Goal: Task Accomplishment & Management: Complete application form

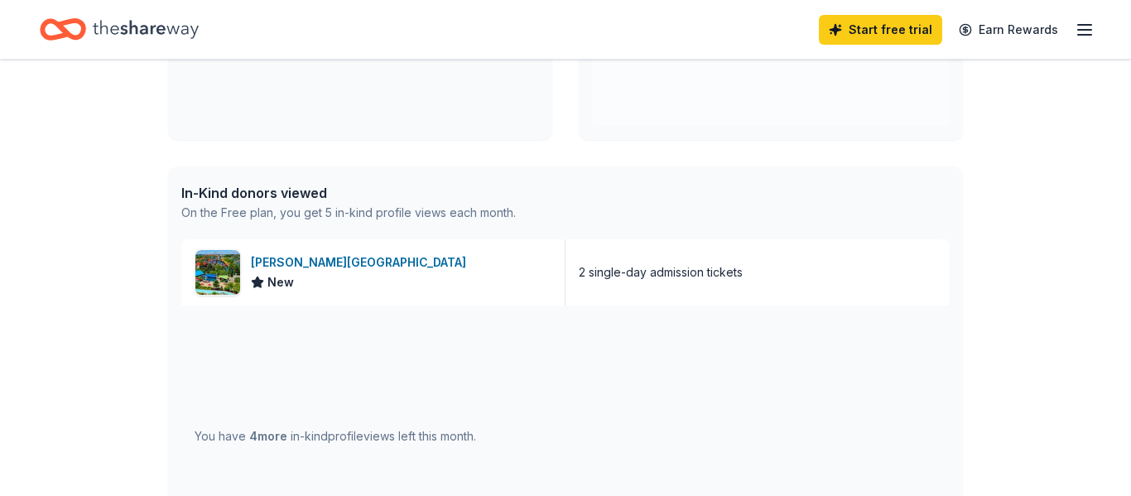
scroll to position [334, 0]
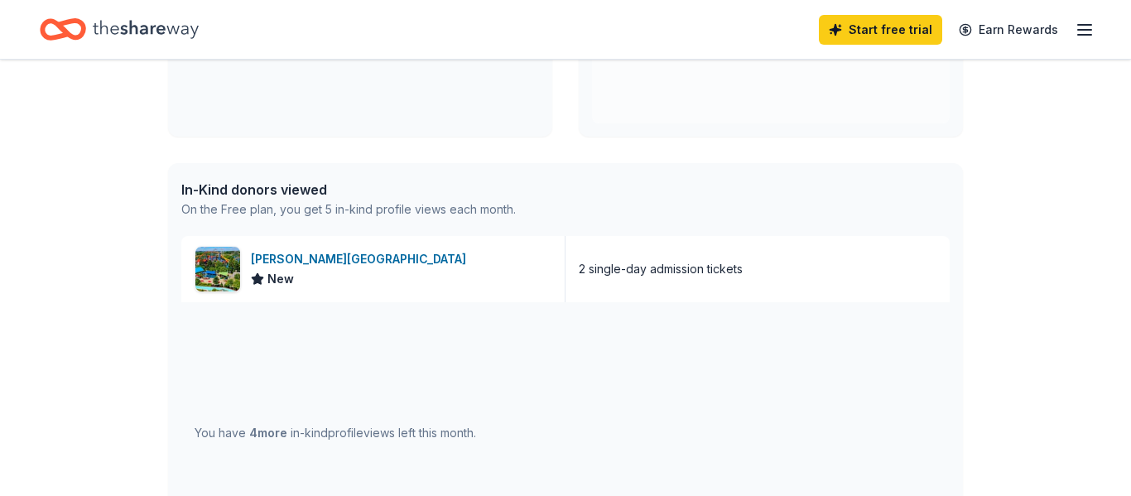
click at [271, 200] on div "On the Free plan, you get 5 in-kind profile views each month." at bounding box center [348, 210] width 335 height 20
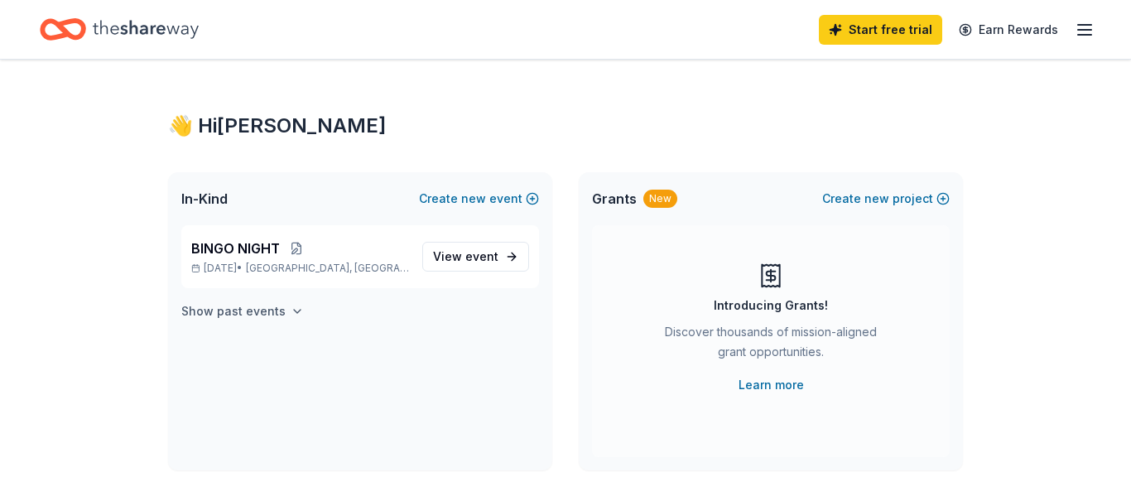
click at [279, 318] on h4 "Show past events" at bounding box center [233, 311] width 104 height 20
click at [1092, 22] on icon "button" at bounding box center [1085, 30] width 20 height 20
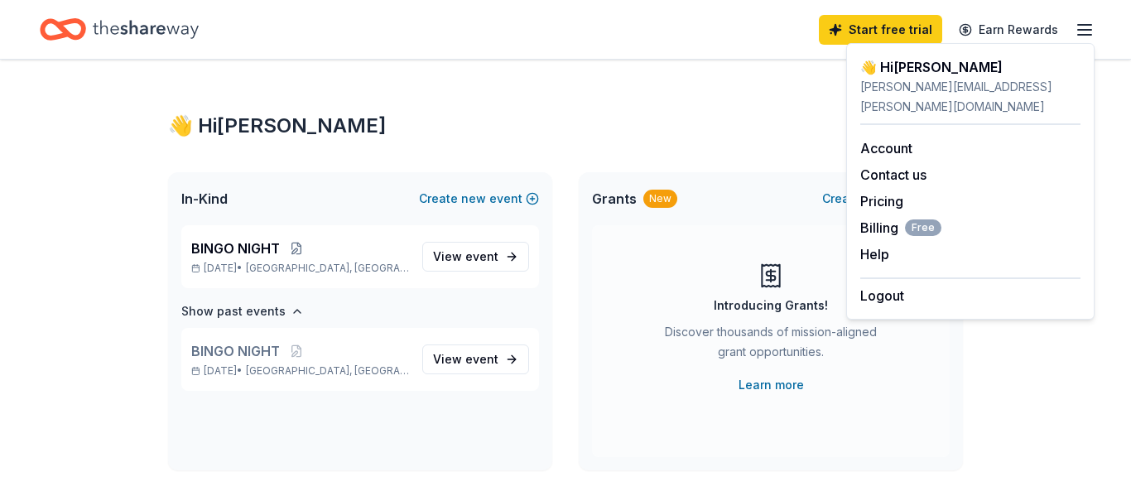
click at [82, 41] on icon "Home" at bounding box center [63, 29] width 46 height 39
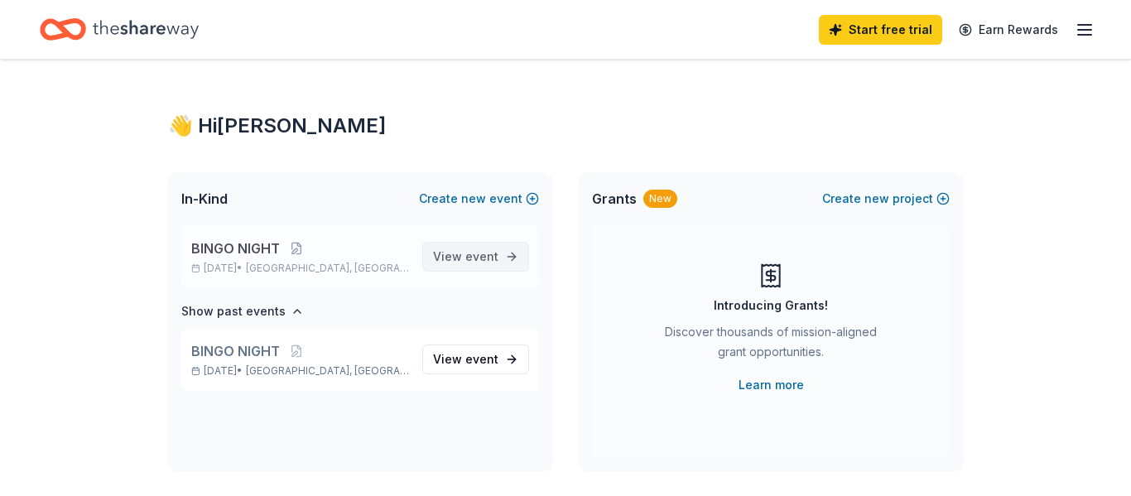
click at [467, 270] on link "View event" at bounding box center [475, 257] width 107 height 30
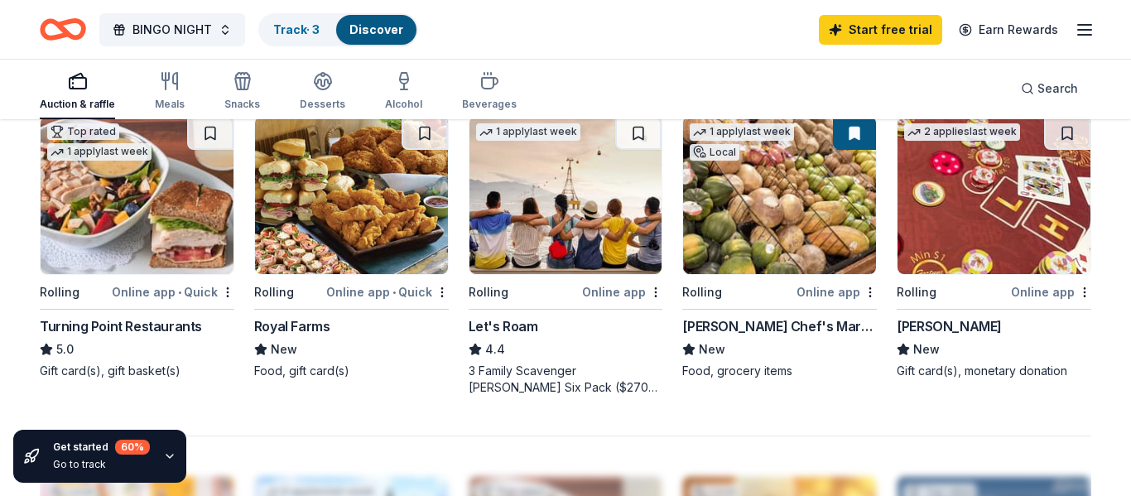
scroll to position [1149, 0]
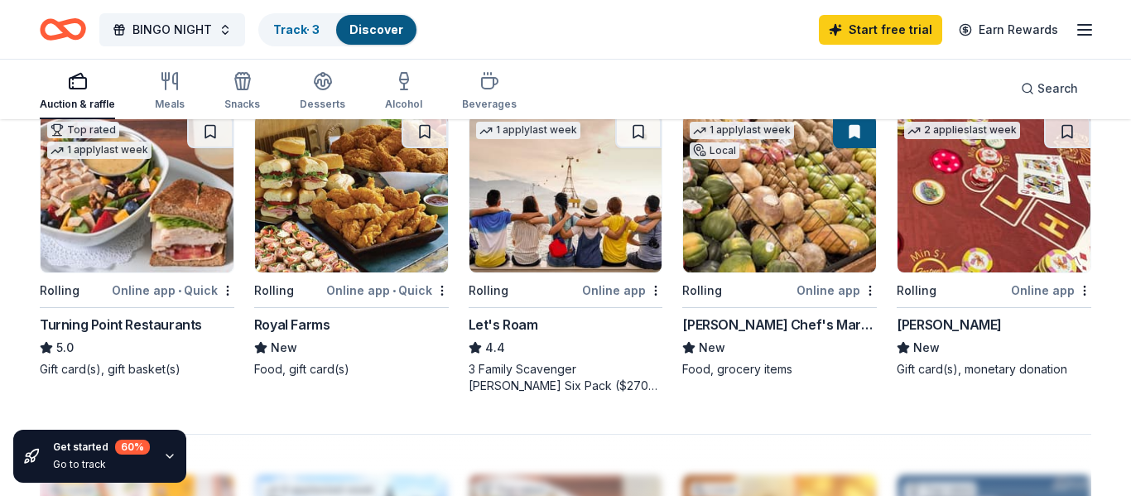
click at [545, 229] on img at bounding box center [566, 193] width 193 height 157
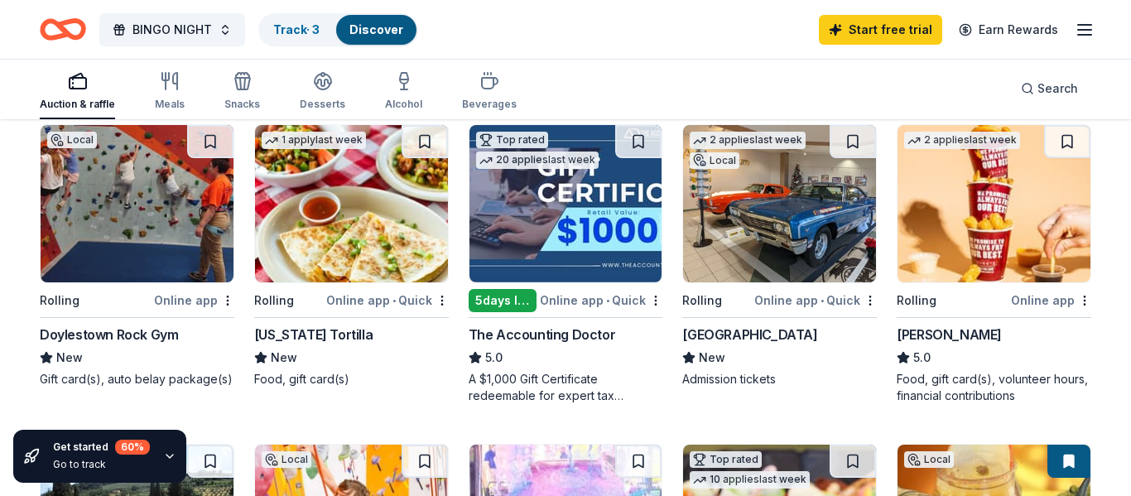
scroll to position [181, 0]
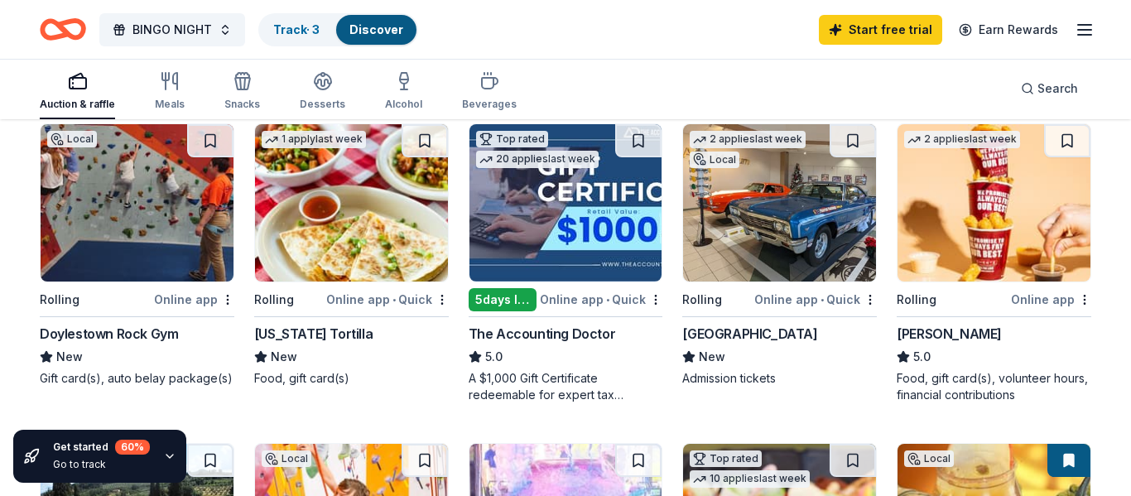
click at [366, 237] on img at bounding box center [351, 202] width 193 height 157
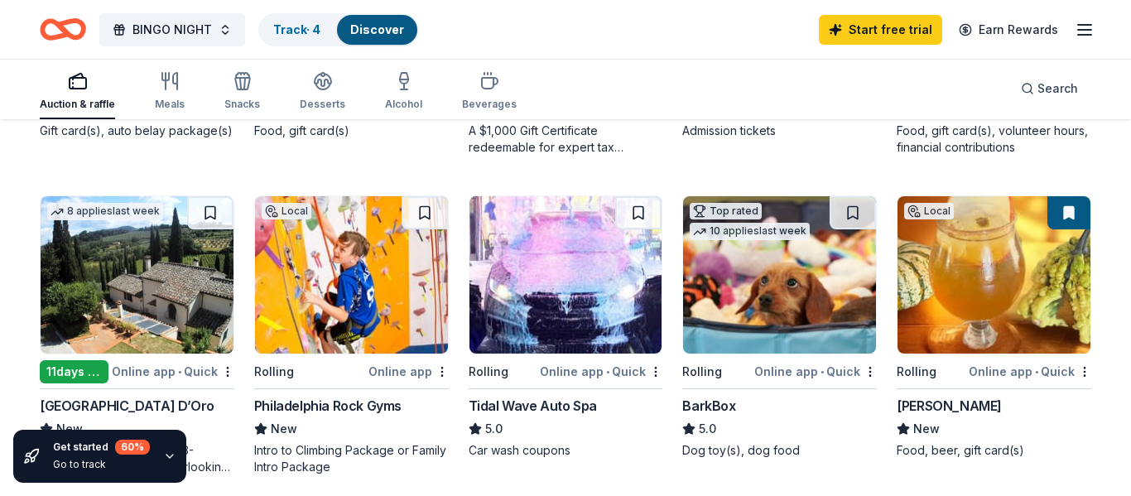
scroll to position [433, 0]
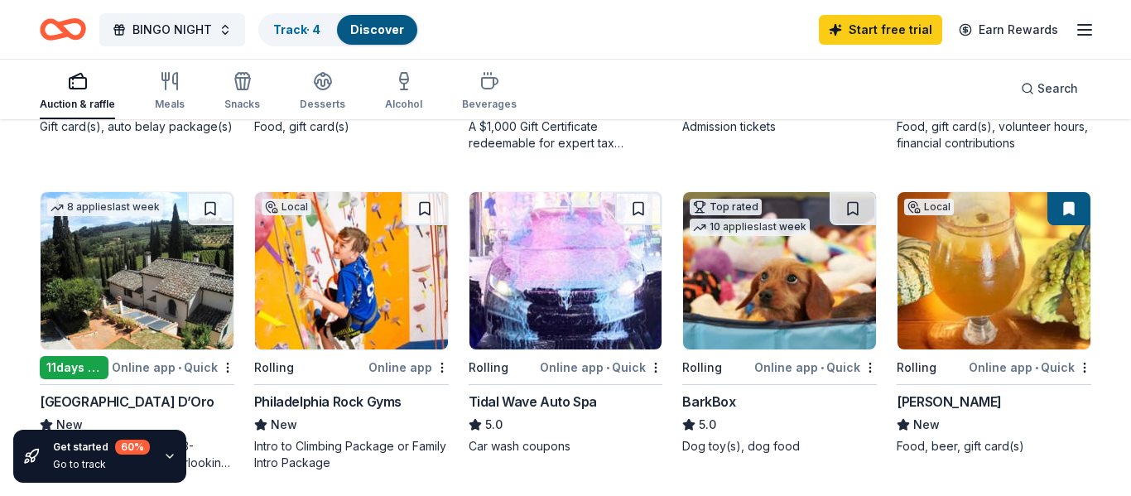
click at [819, 334] on img at bounding box center [779, 270] width 193 height 157
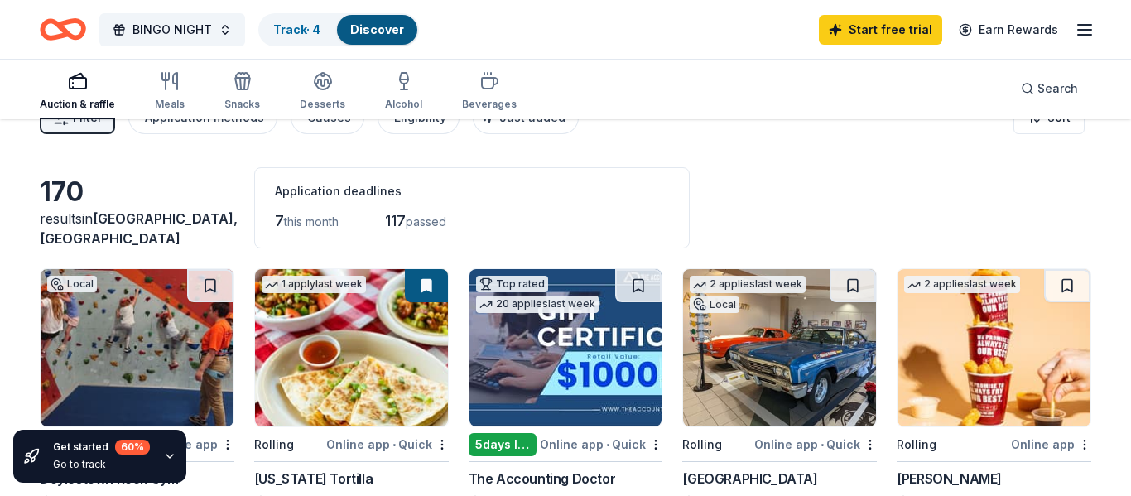
scroll to position [0, 0]
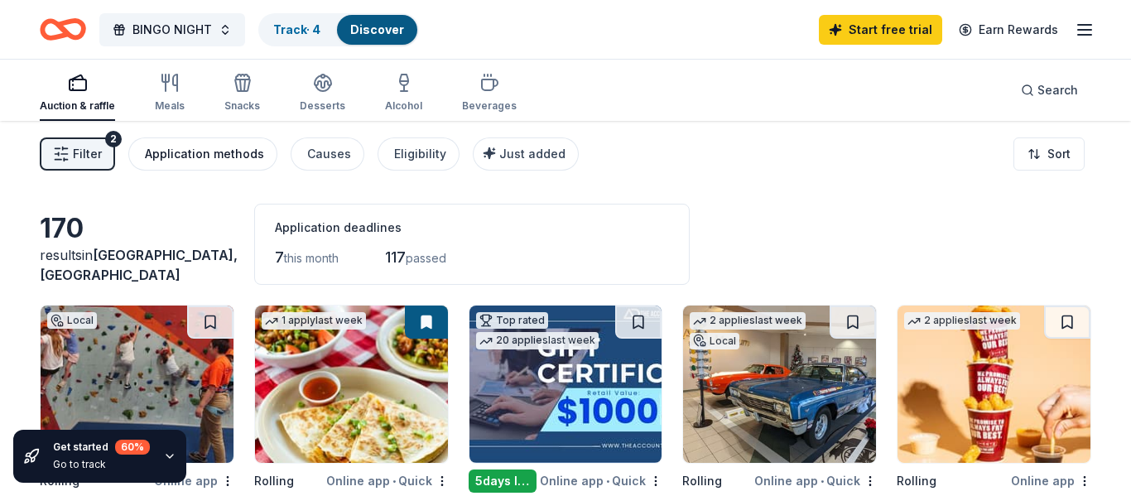
click at [194, 162] on div "Application methods" at bounding box center [204, 154] width 119 height 20
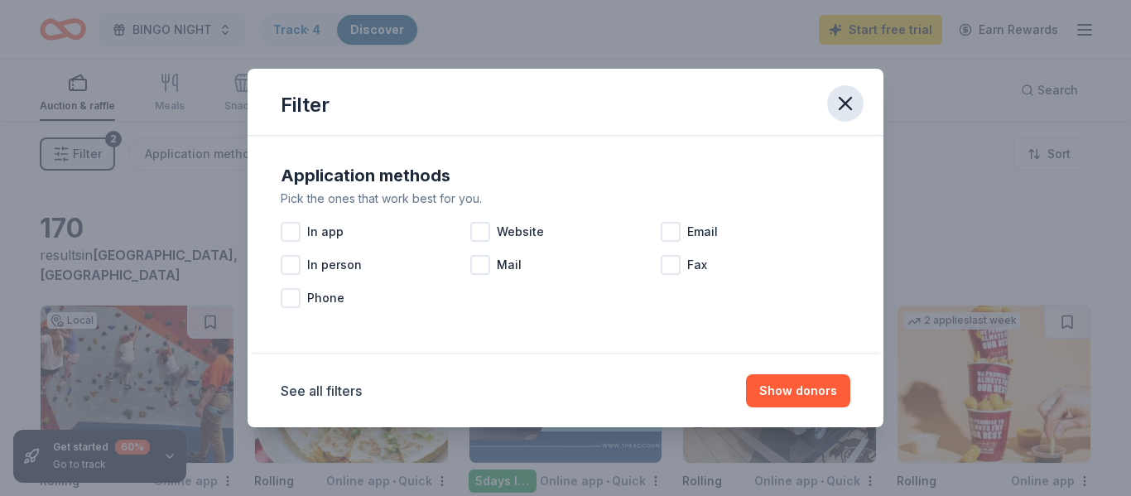
click at [841, 108] on icon "button" at bounding box center [846, 104] width 12 height 12
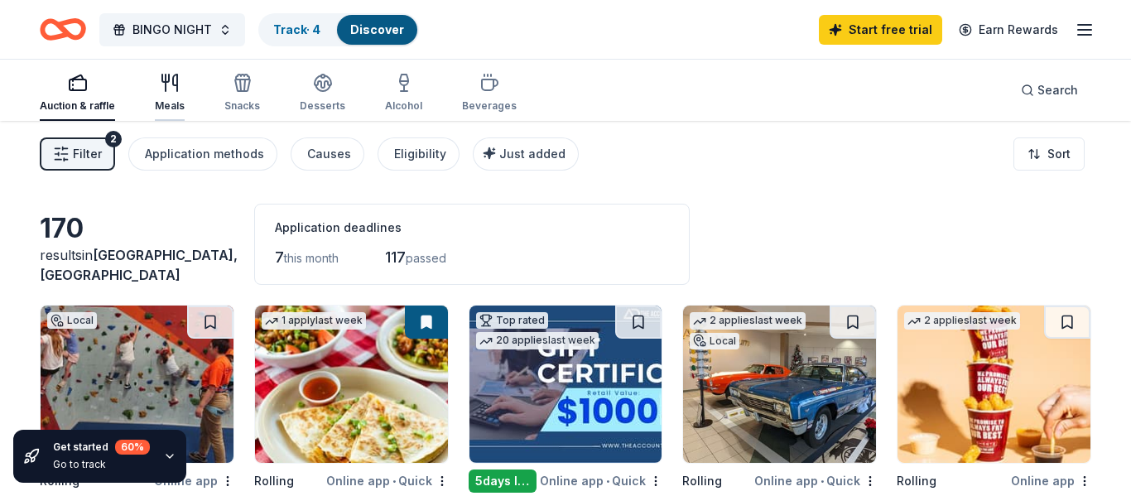
click at [169, 102] on div "Meals" at bounding box center [170, 105] width 30 height 13
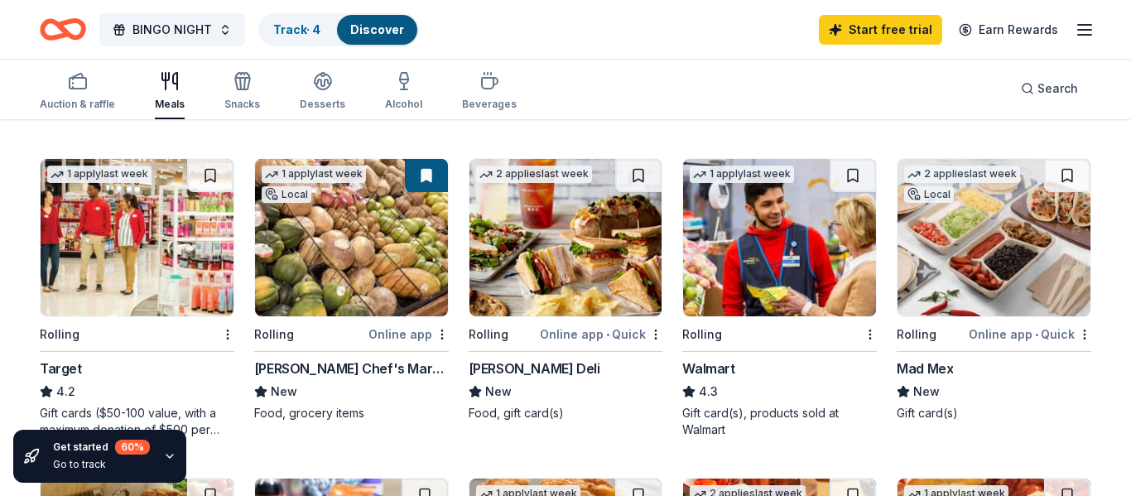
scroll to position [436, 0]
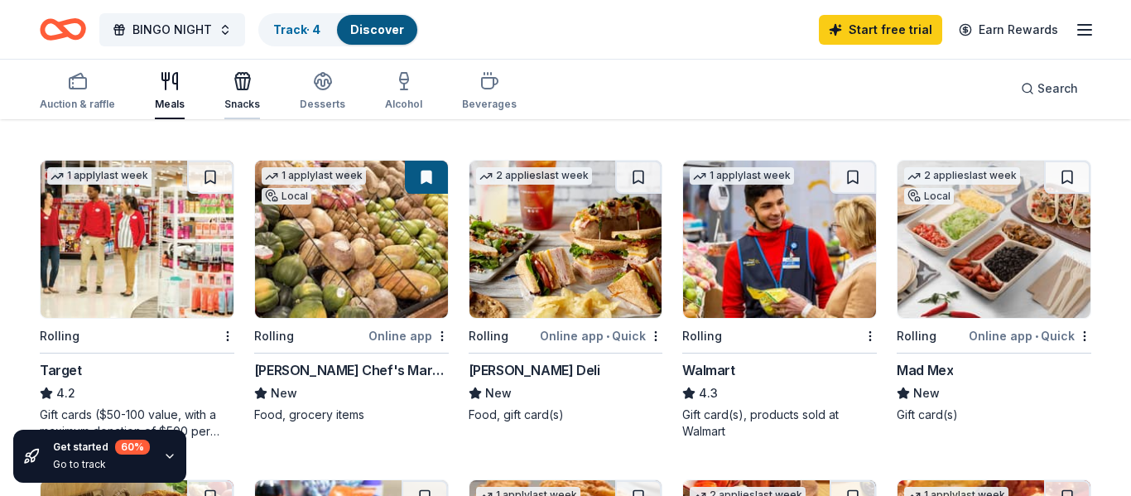
click at [237, 100] on div "Snacks" at bounding box center [242, 104] width 36 height 13
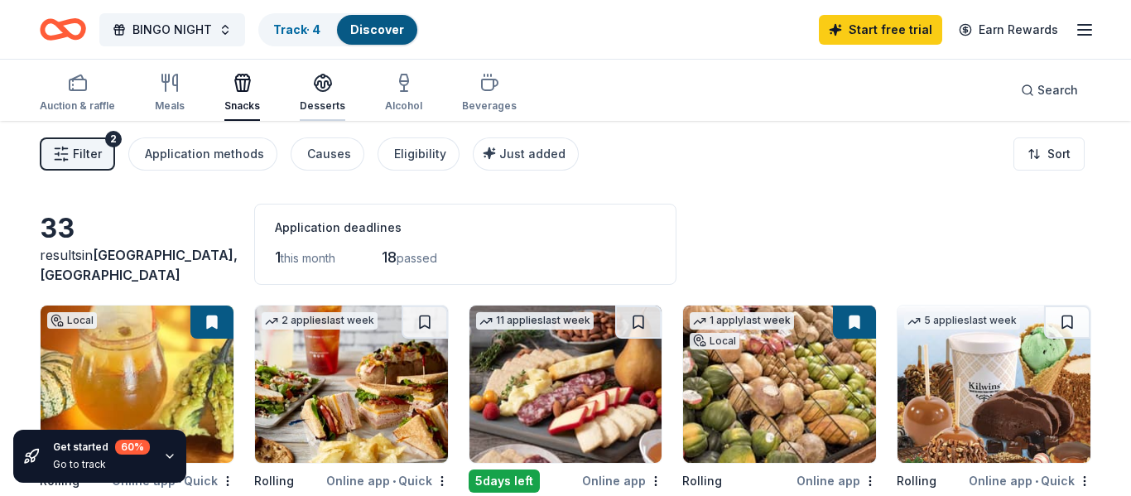
click at [326, 108] on div "Desserts" at bounding box center [323, 105] width 46 height 13
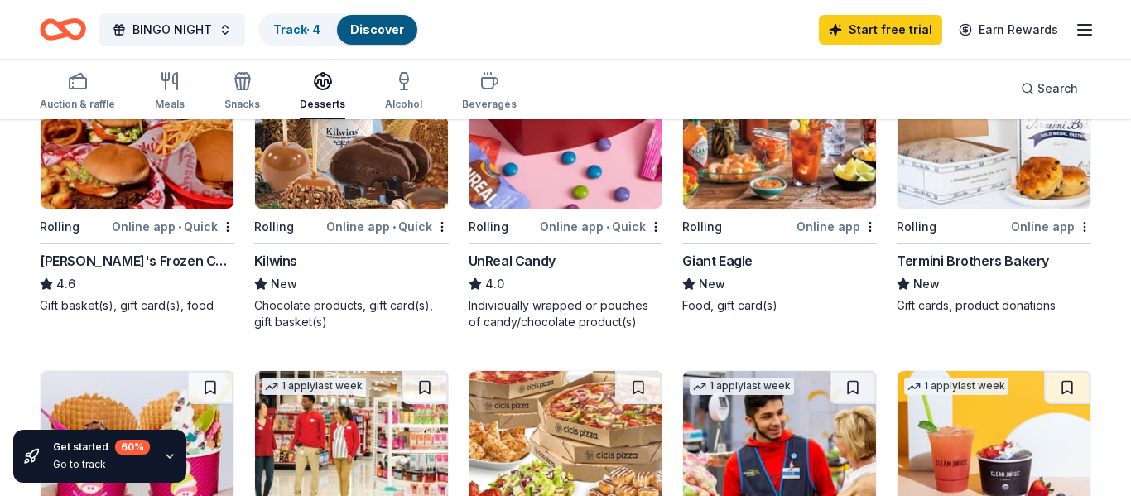
scroll to position [575, 0]
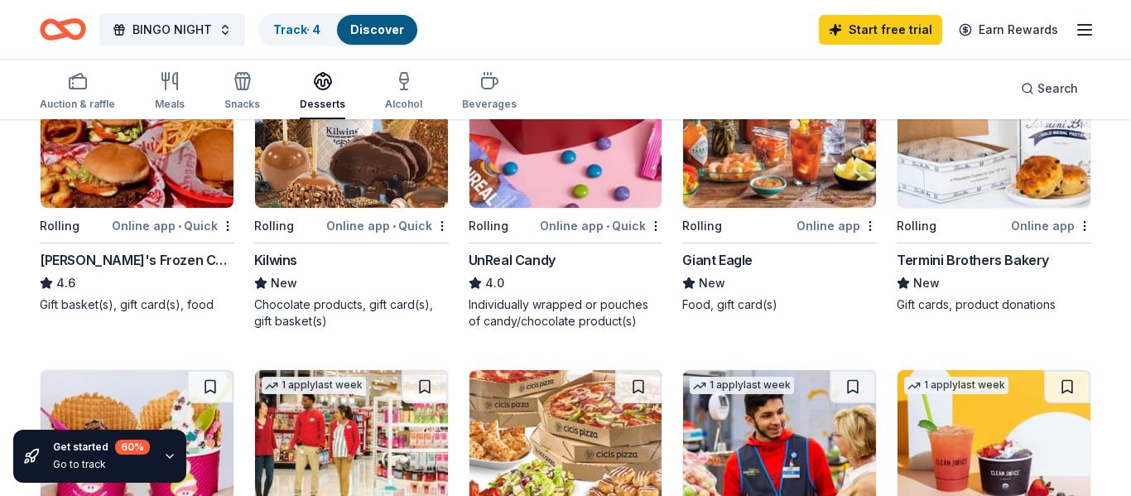
click at [337, 417] on img at bounding box center [351, 448] width 193 height 157
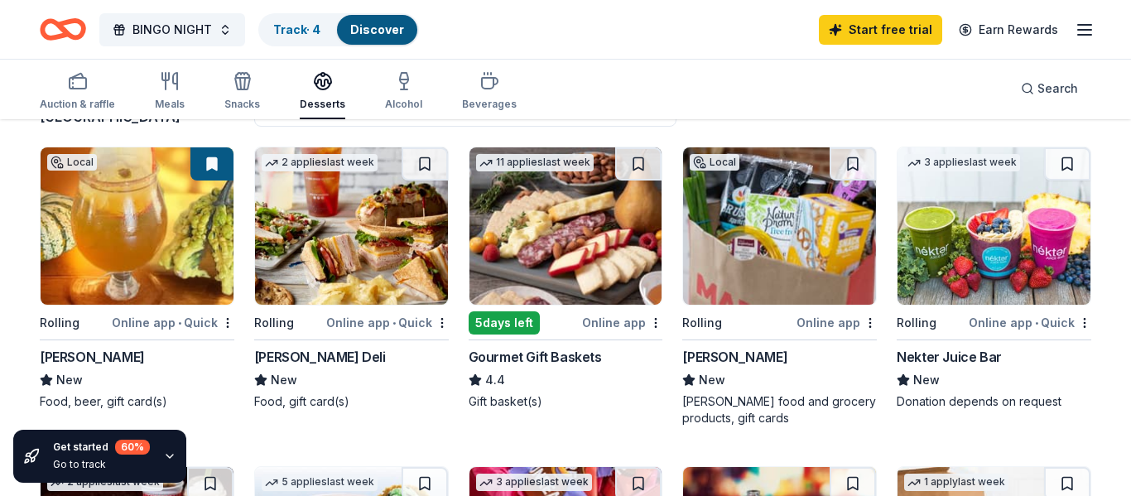
scroll to position [157, 0]
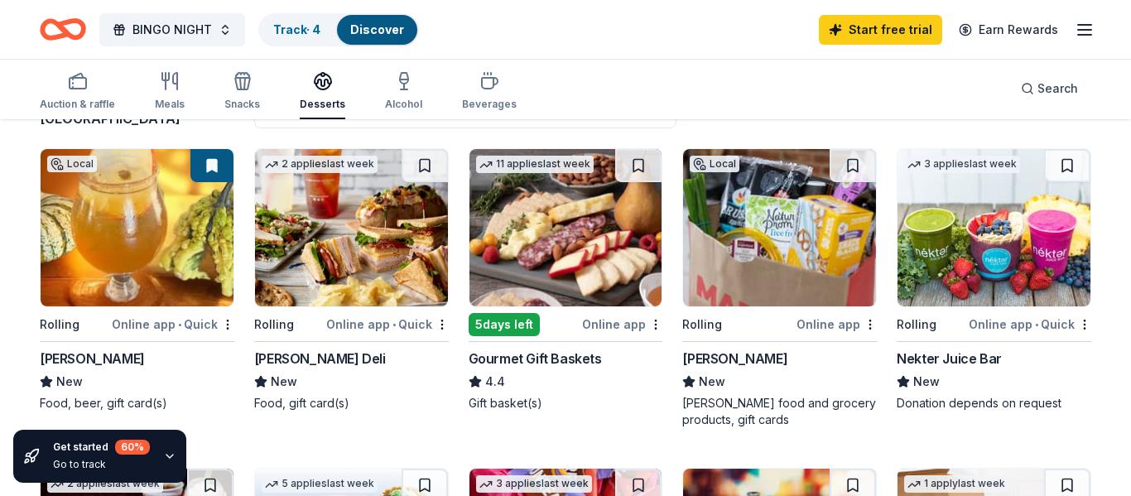
click at [510, 325] on div "5 days left" at bounding box center [504, 324] width 71 height 23
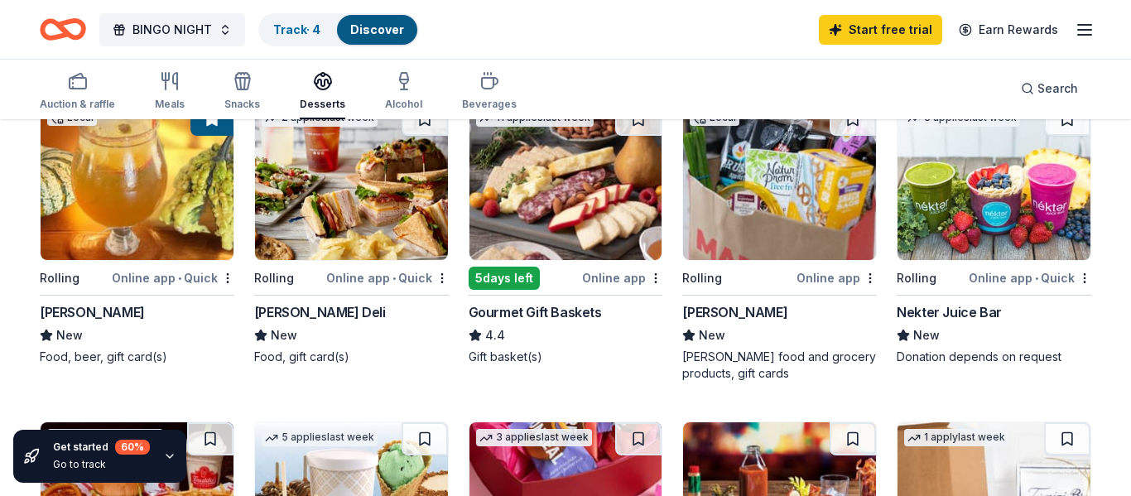
scroll to position [208, 0]
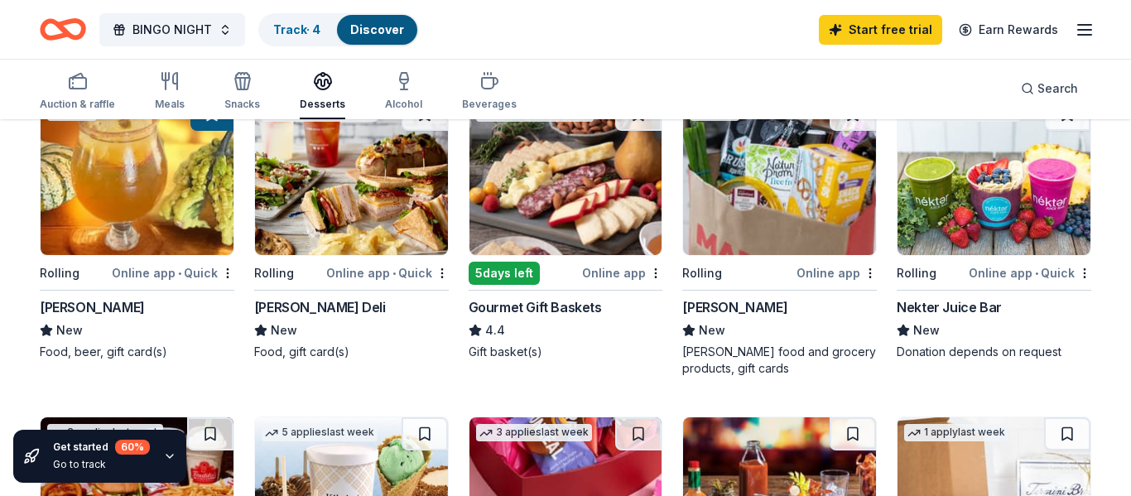
click at [342, 215] on img at bounding box center [351, 176] width 193 height 157
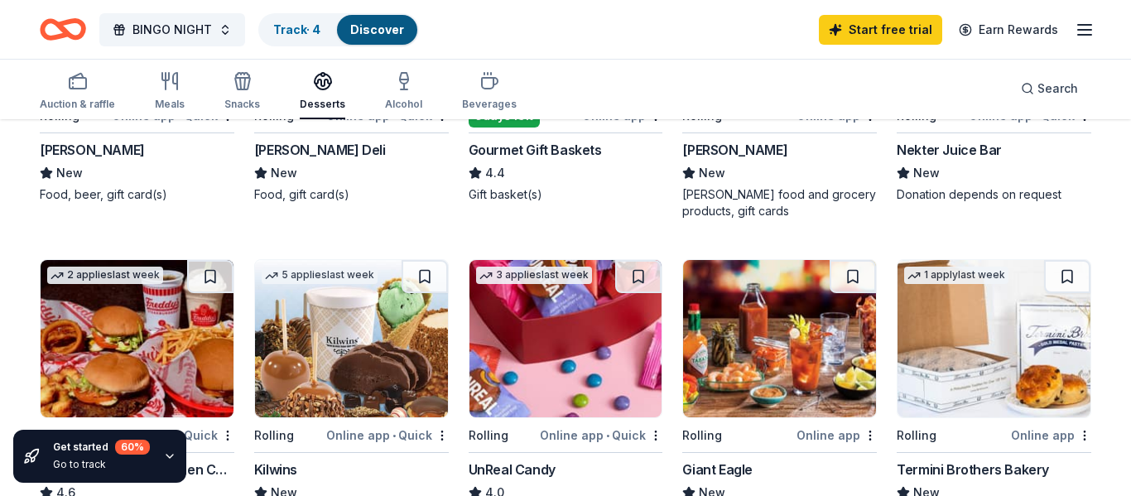
scroll to position [361, 0]
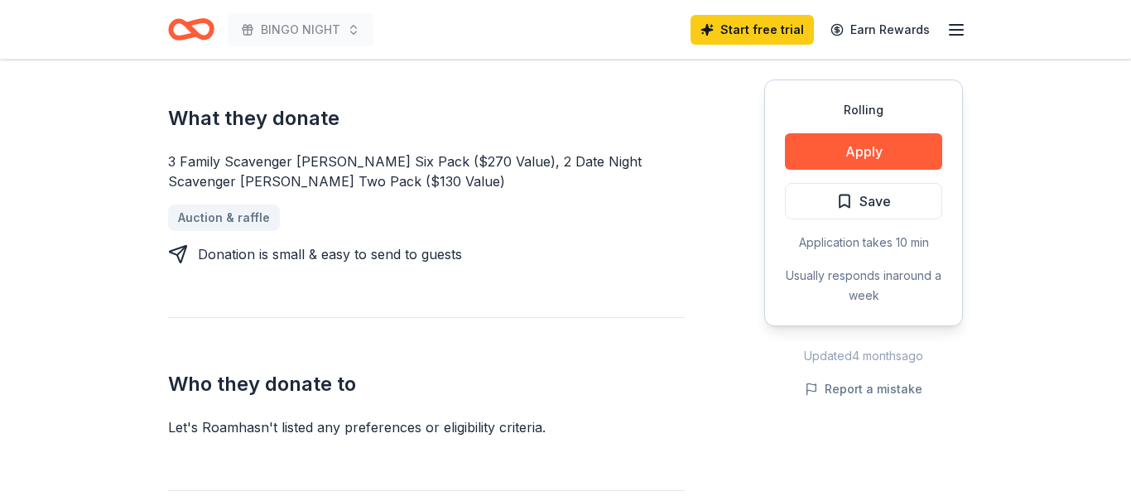
scroll to position [630, 0]
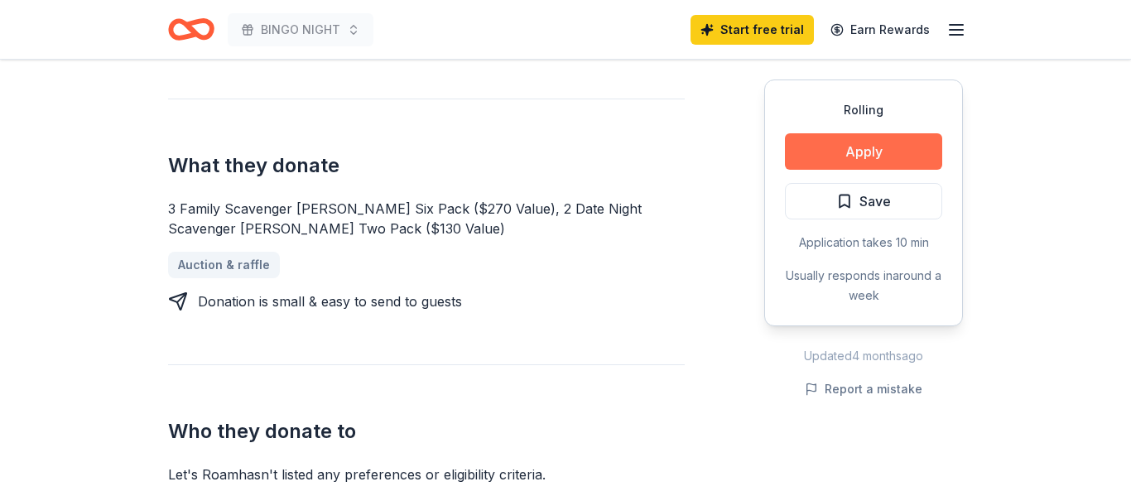
click at [851, 146] on button "Apply" at bounding box center [863, 151] width 157 height 36
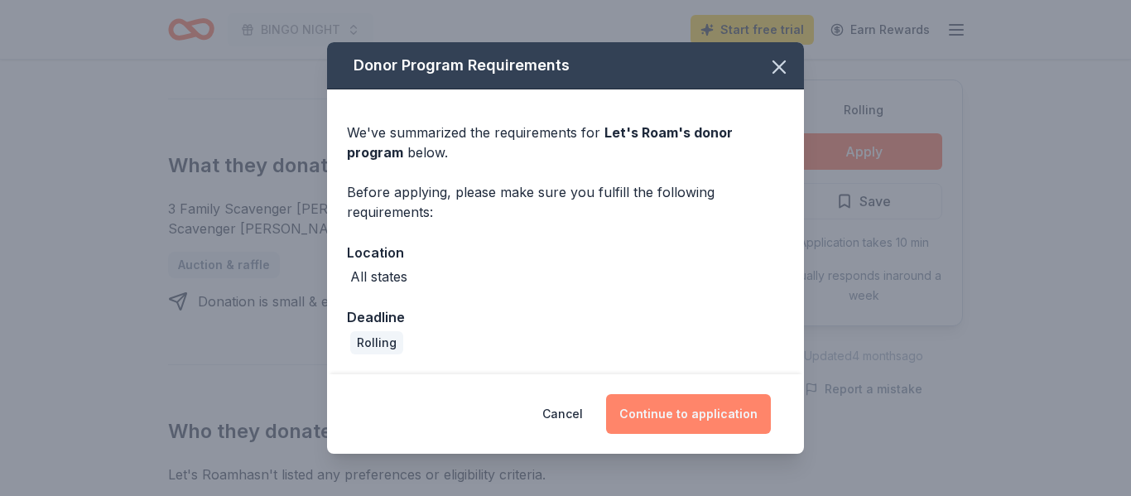
click at [723, 416] on button "Continue to application" at bounding box center [688, 414] width 165 height 40
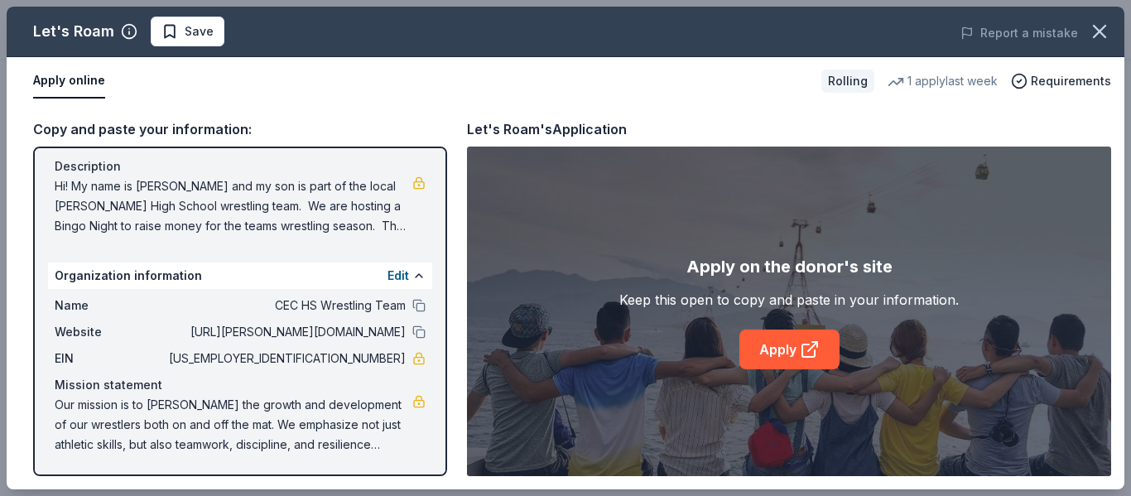
scroll to position [0, 0]
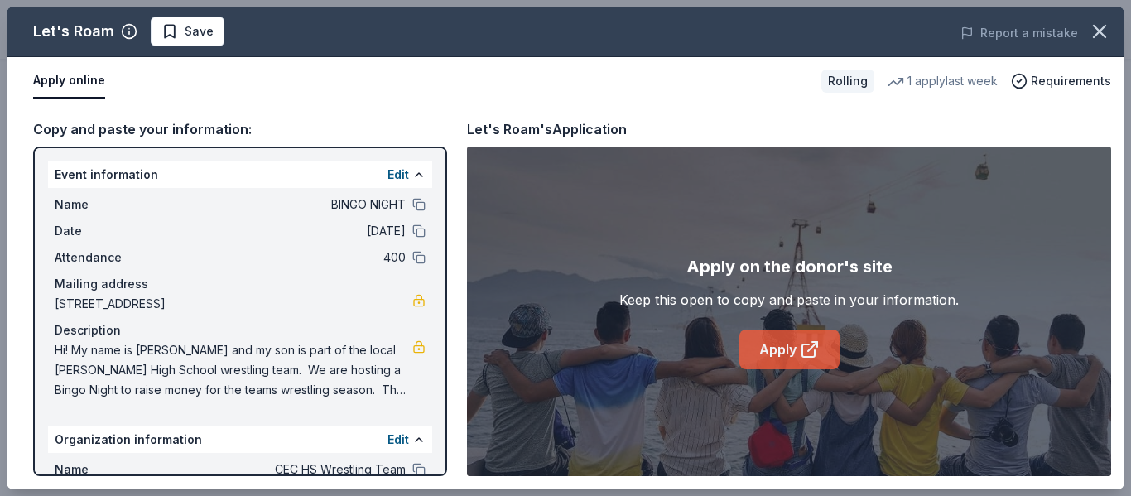
click at [802, 353] on icon at bounding box center [808, 350] width 12 height 12
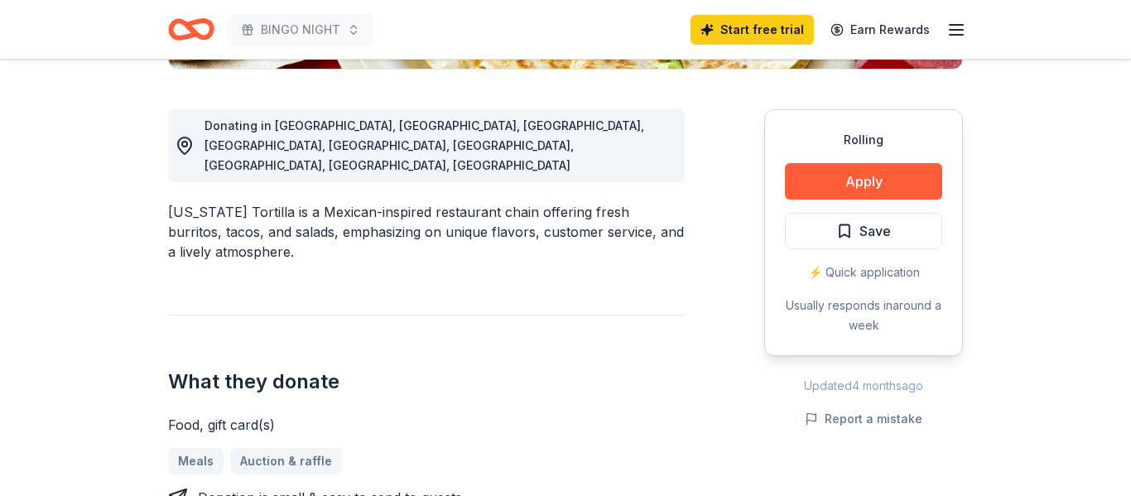
scroll to position [435, 0]
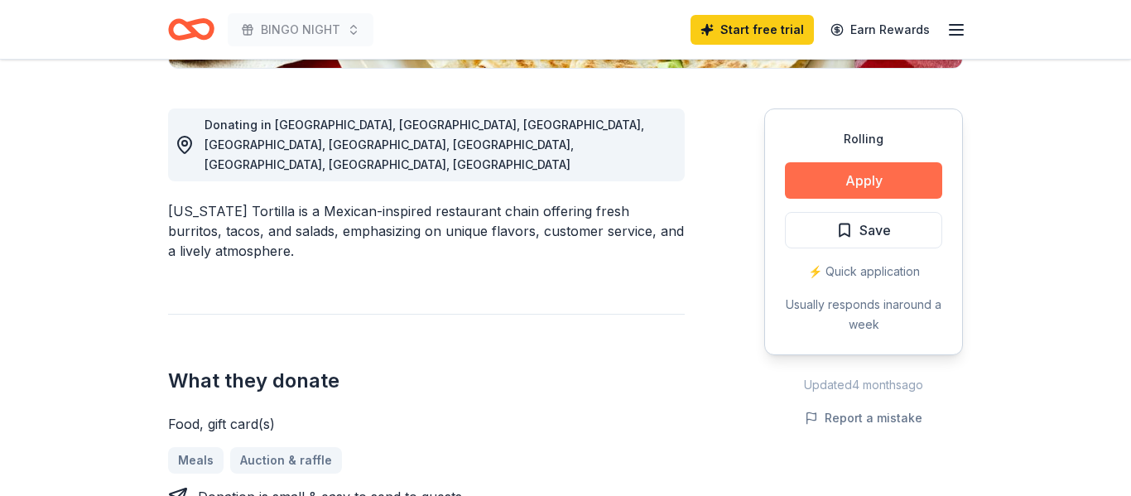
click at [892, 181] on button "Apply" at bounding box center [863, 180] width 157 height 36
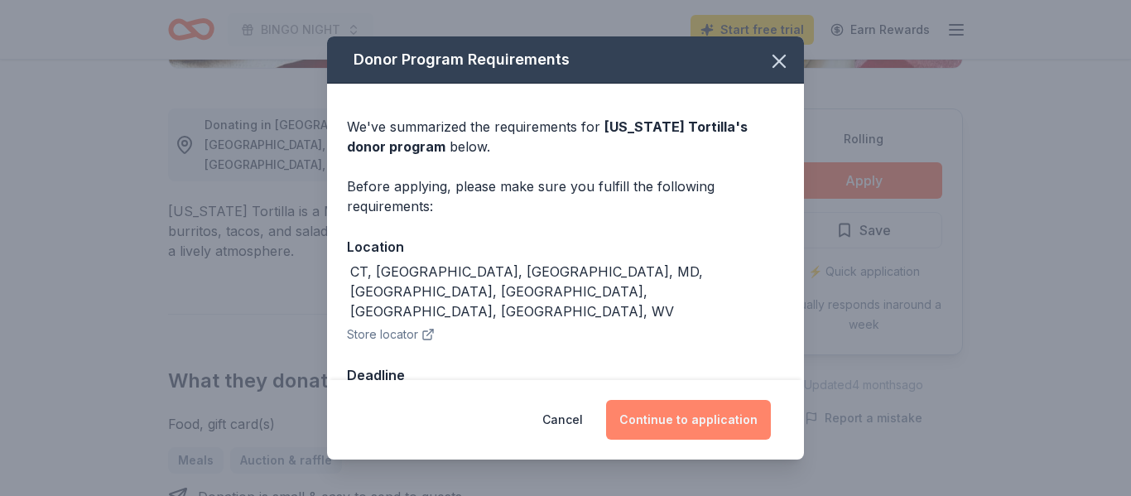
click at [699, 430] on button "Continue to application" at bounding box center [688, 420] width 165 height 40
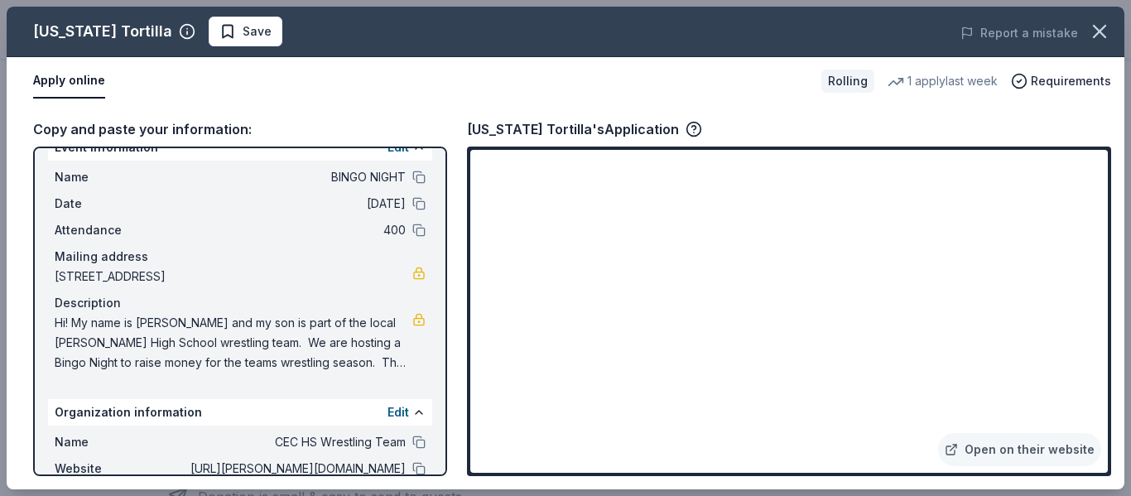
scroll to position [26, 0]
click at [282, 276] on span "611 Wistar Road, Fairless Hills, PA 19030" at bounding box center [234, 277] width 358 height 20
click at [263, 278] on span "611 Wistar Road, Fairless Hills, PA 19030" at bounding box center [234, 277] width 358 height 20
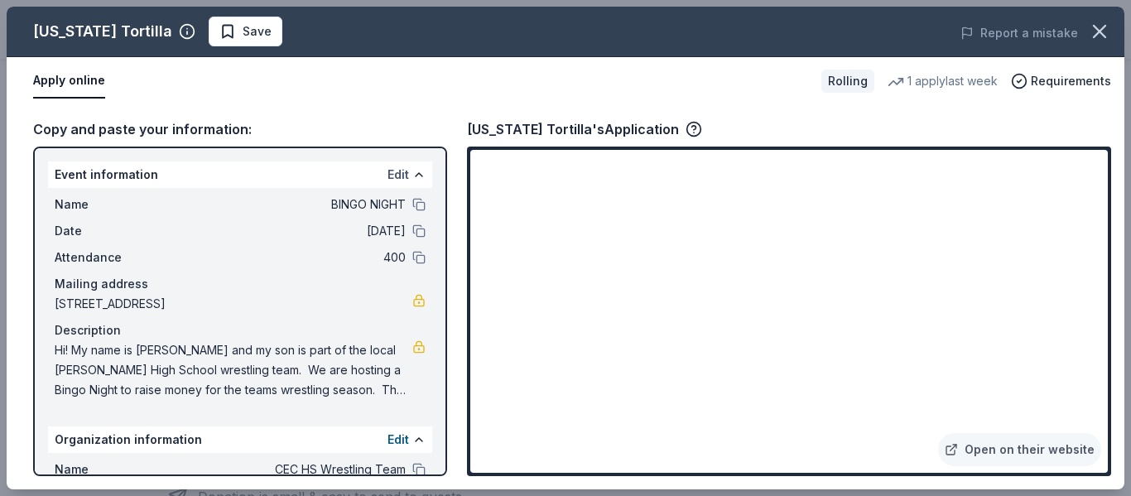
click at [407, 169] on button "Edit" at bounding box center [399, 175] width 22 height 20
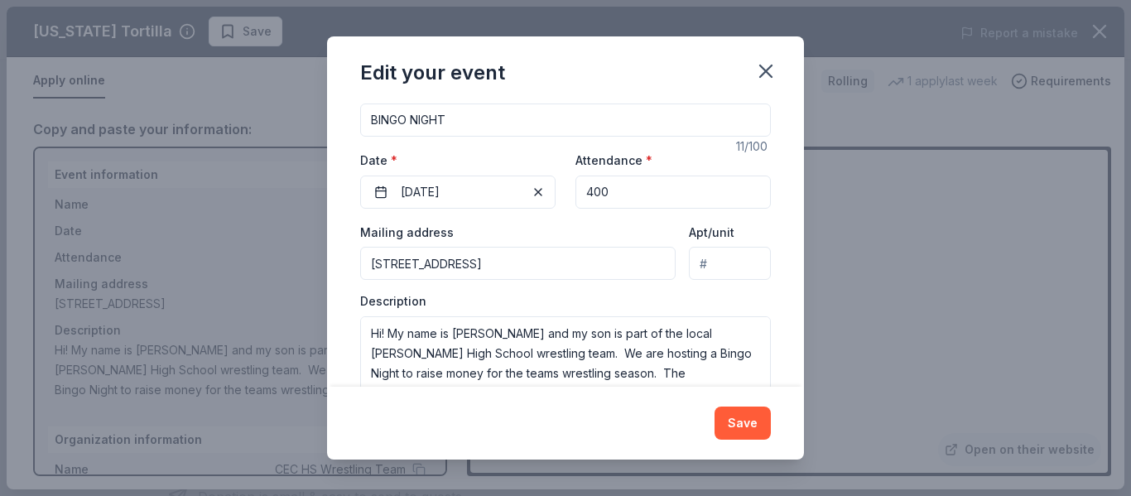
scroll to position [188, 0]
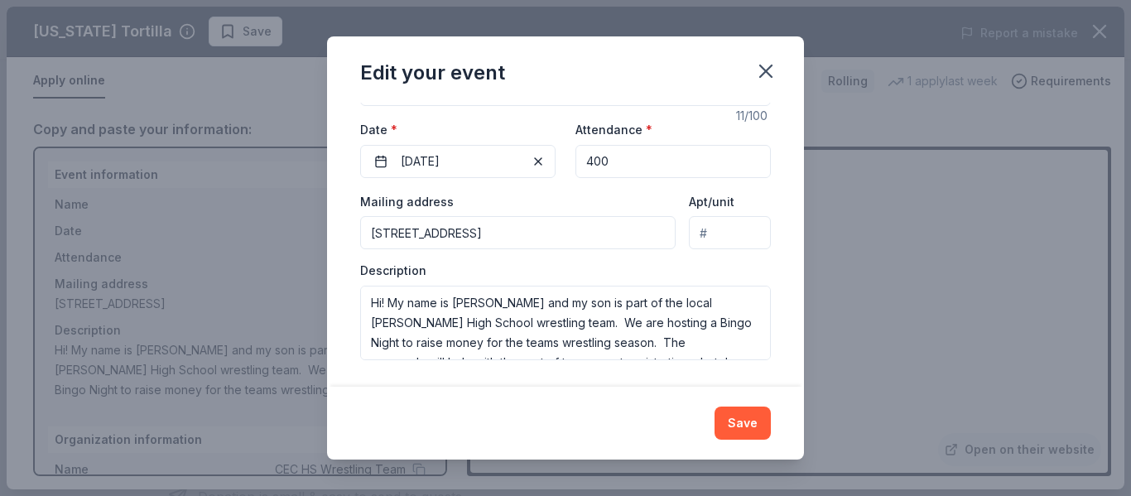
click at [606, 229] on input "611 Wistar Road, Fairless Hills, PA, 19030" at bounding box center [518, 232] width 316 height 33
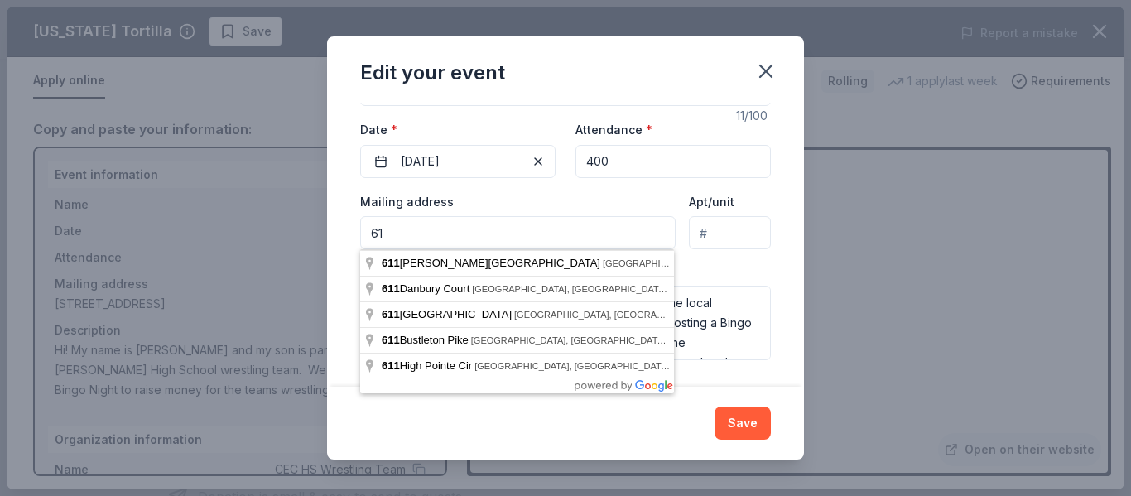
type input "6"
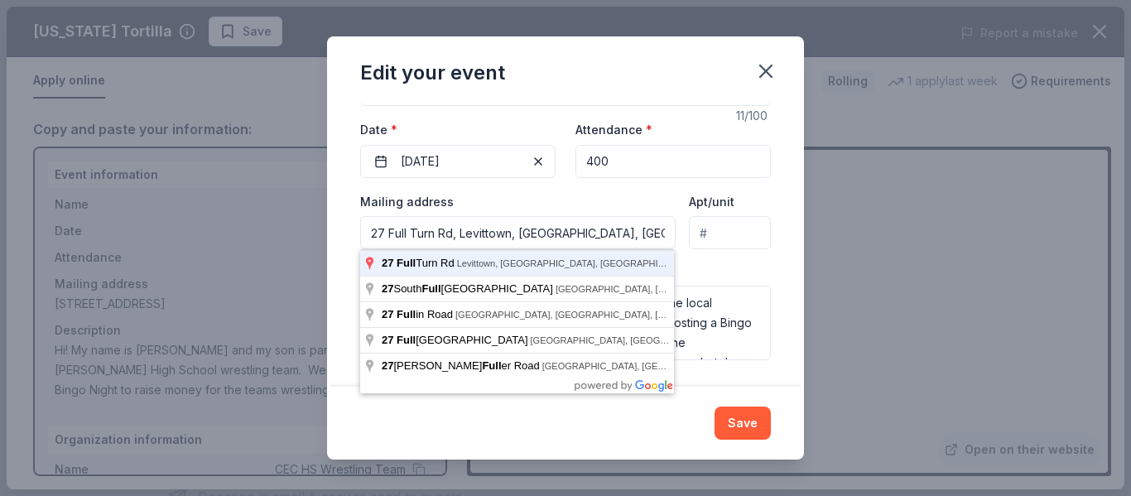
type input "27 Full Turn Road, Levittown, PA, 19056"
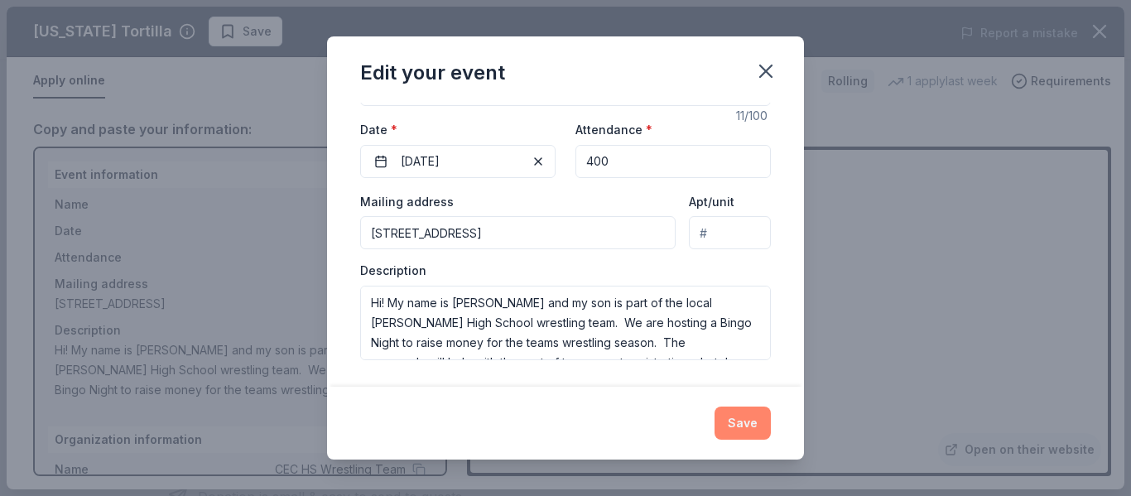
click at [739, 422] on button "Save" at bounding box center [743, 423] width 56 height 33
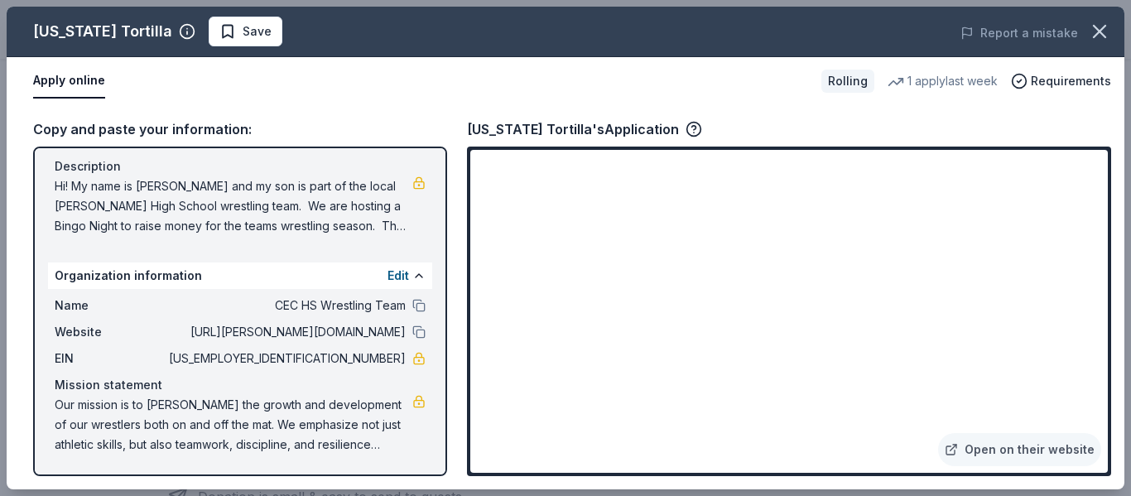
scroll to position [0, 0]
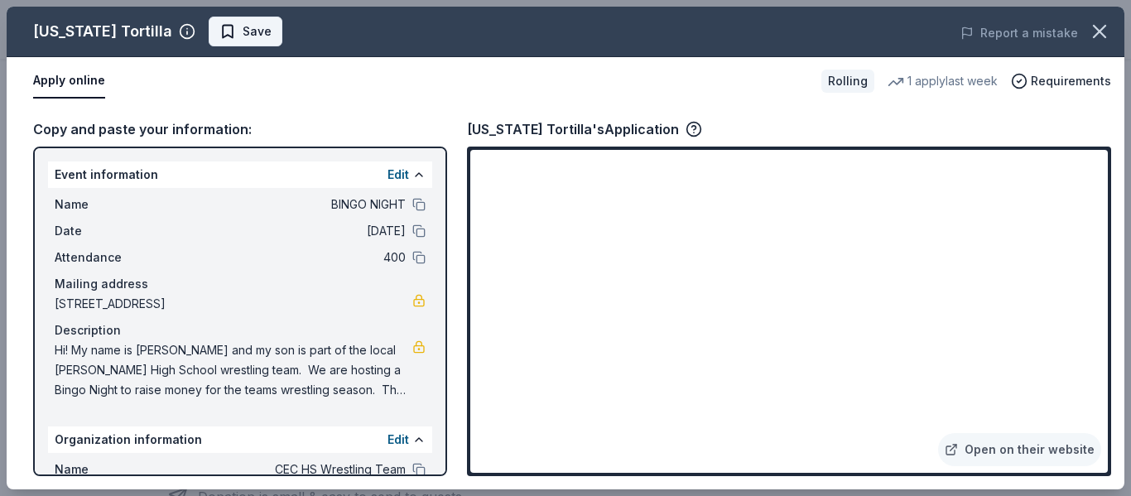
click at [244, 28] on span "Save" at bounding box center [257, 32] width 29 height 20
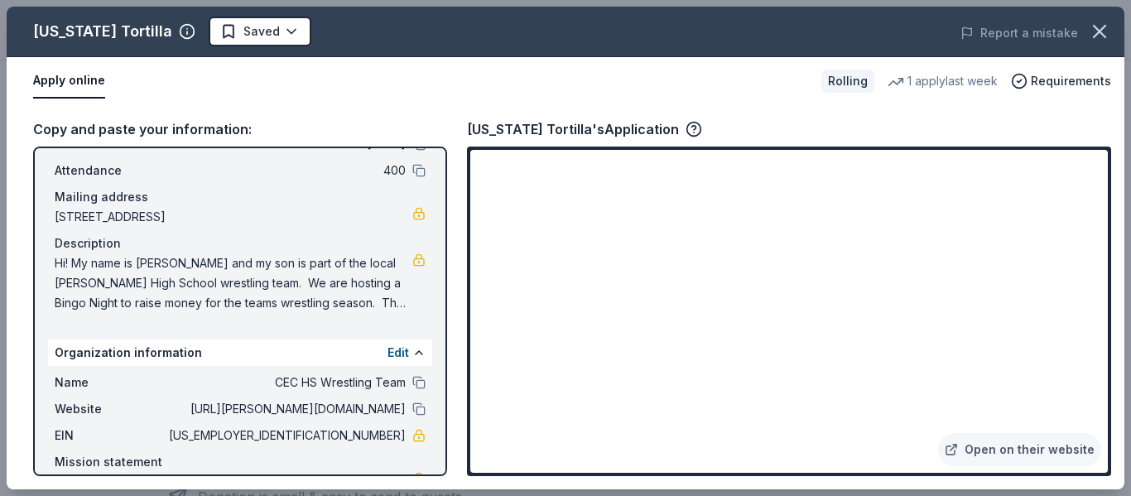
scroll to position [164, 0]
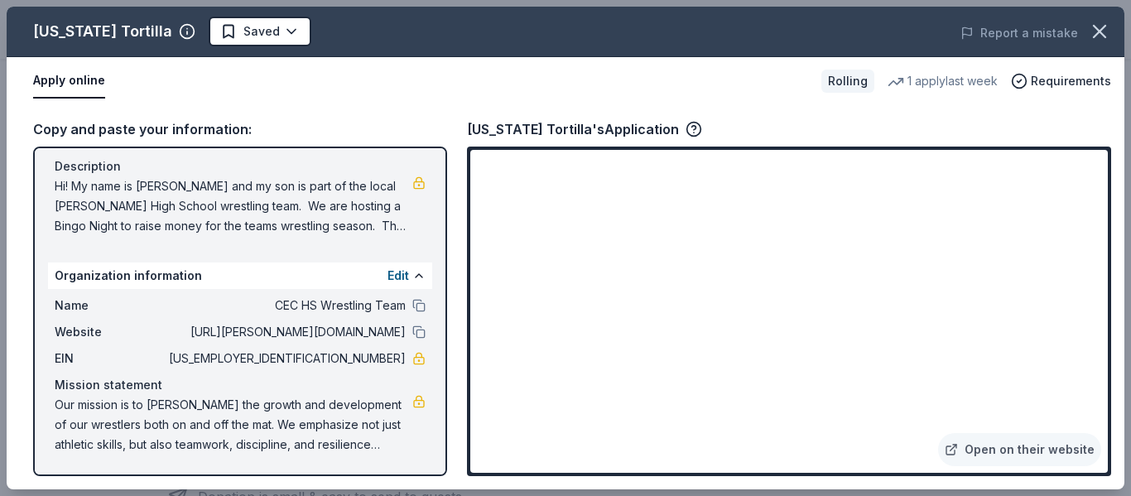
click at [989, 118] on div "California Tortilla's Application" at bounding box center [789, 129] width 644 height 22
click at [1052, 78] on span "Requirements" at bounding box center [1071, 81] width 80 height 20
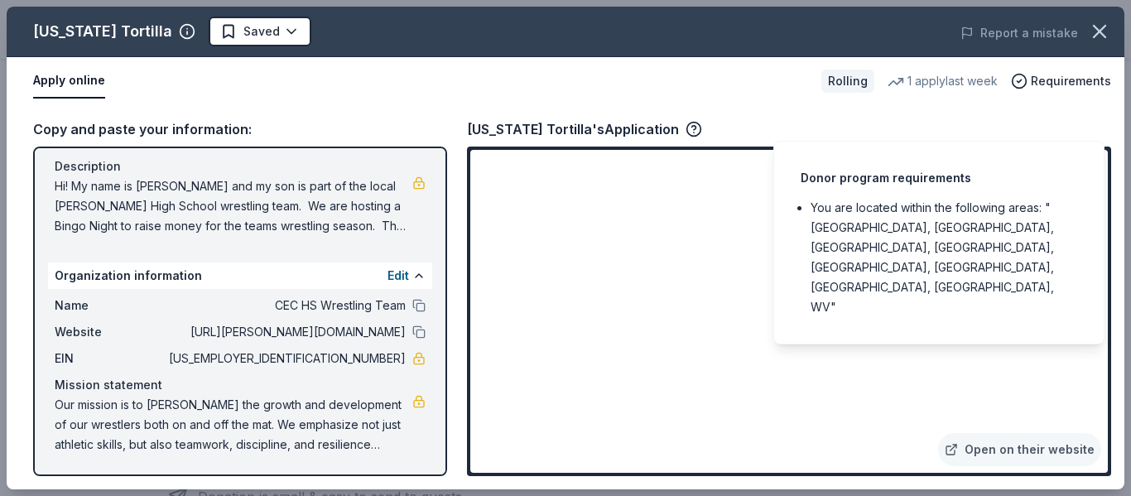
click at [983, 84] on div "1 apply last week" at bounding box center [943, 81] width 110 height 20
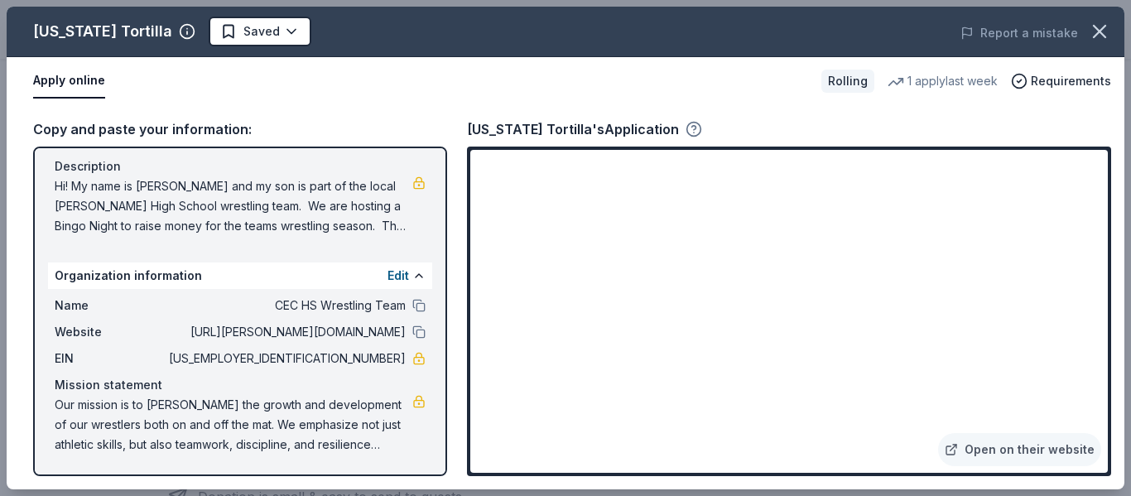
click at [686, 131] on icon "button" at bounding box center [694, 129] width 17 height 17
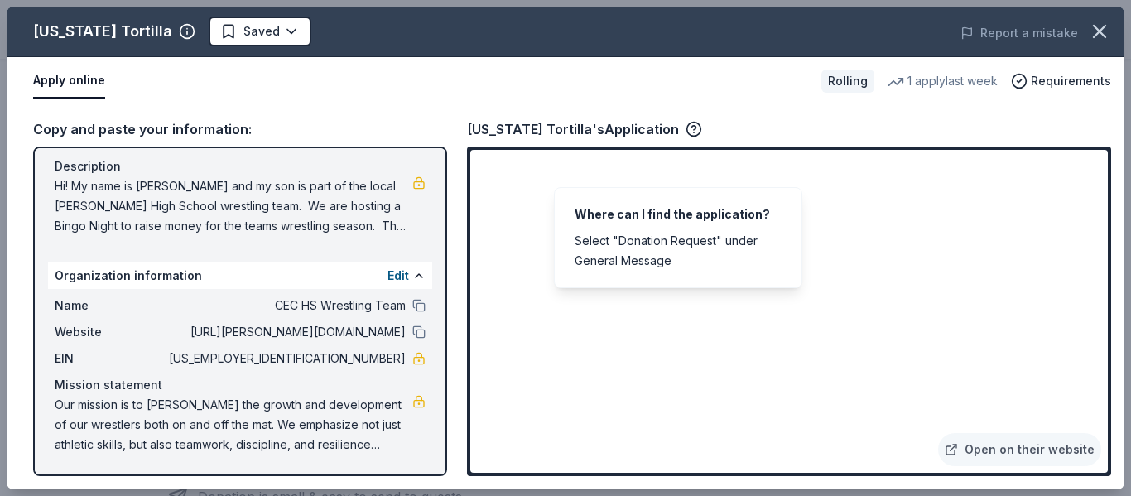
click at [711, 121] on div "California Tortilla's Application" at bounding box center [789, 129] width 644 height 22
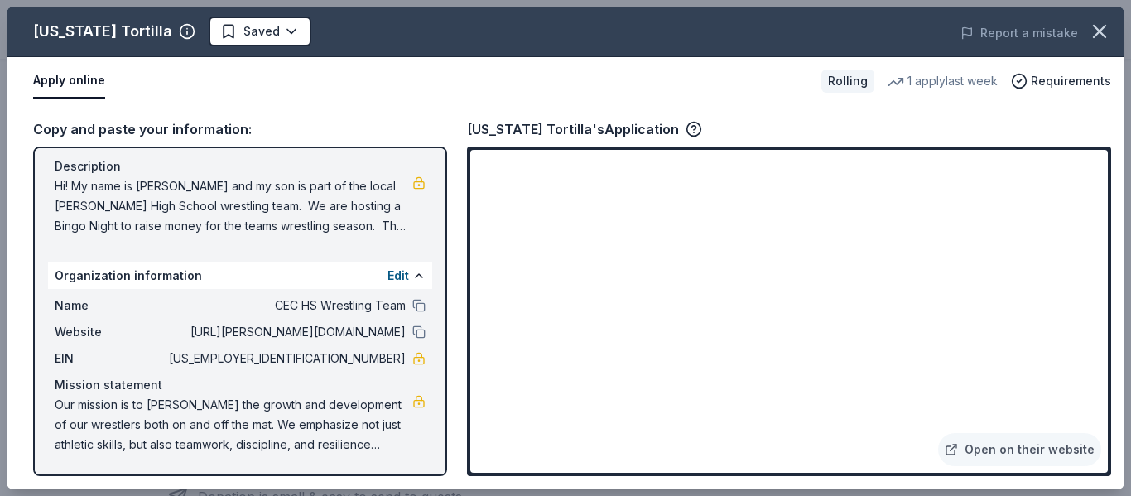
scroll to position [0, 0]
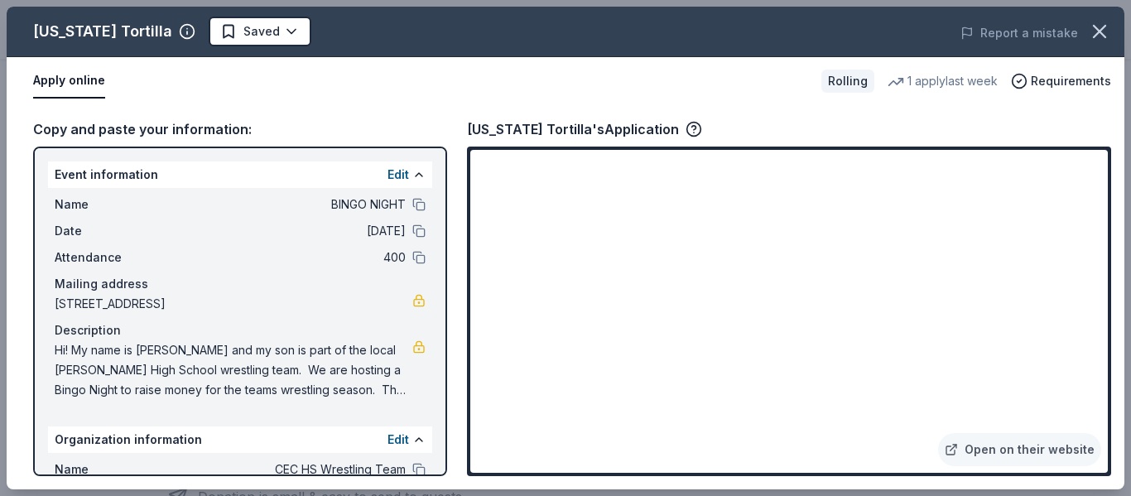
click at [257, 248] on span "400" at bounding box center [286, 258] width 240 height 20
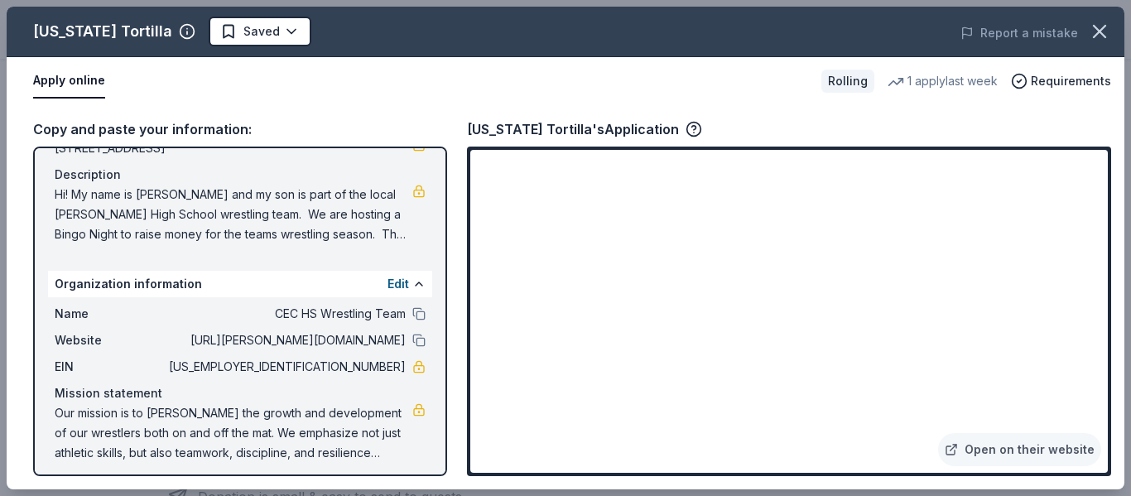
scroll to position [164, 0]
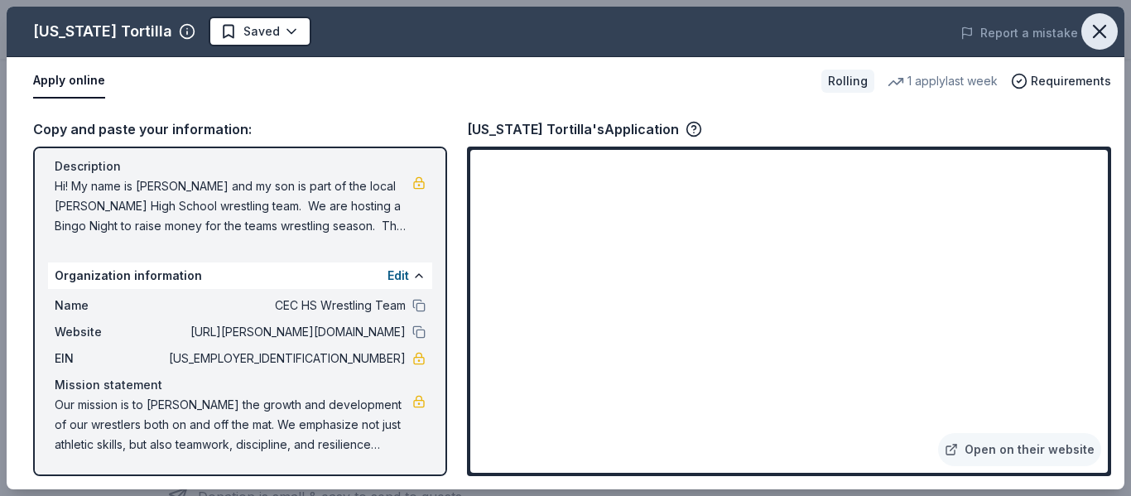
click at [1093, 34] on icon "button" at bounding box center [1099, 31] width 23 height 23
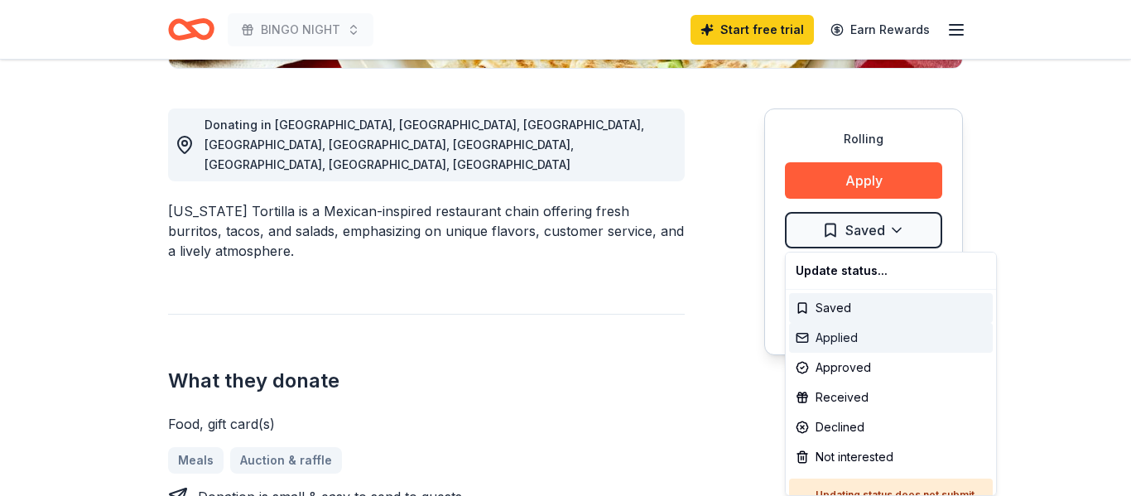
click at [830, 345] on div "Applied" at bounding box center [891, 338] width 204 height 30
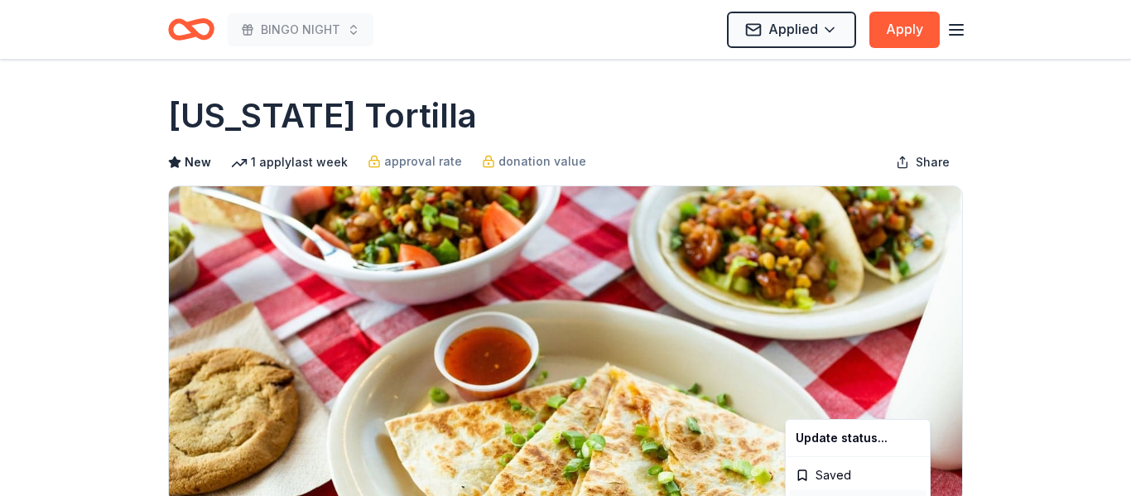
scroll to position [0, 0]
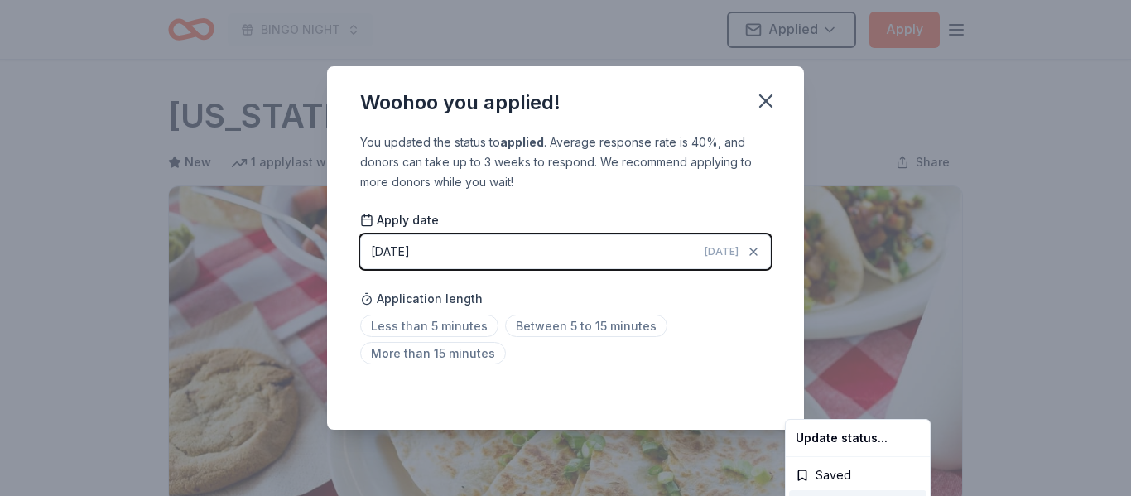
click at [423, 332] on html "BINGO NIGHT Applied Apply Rolling Share California Tortilla New 1 apply last we…" at bounding box center [565, 248] width 1131 height 496
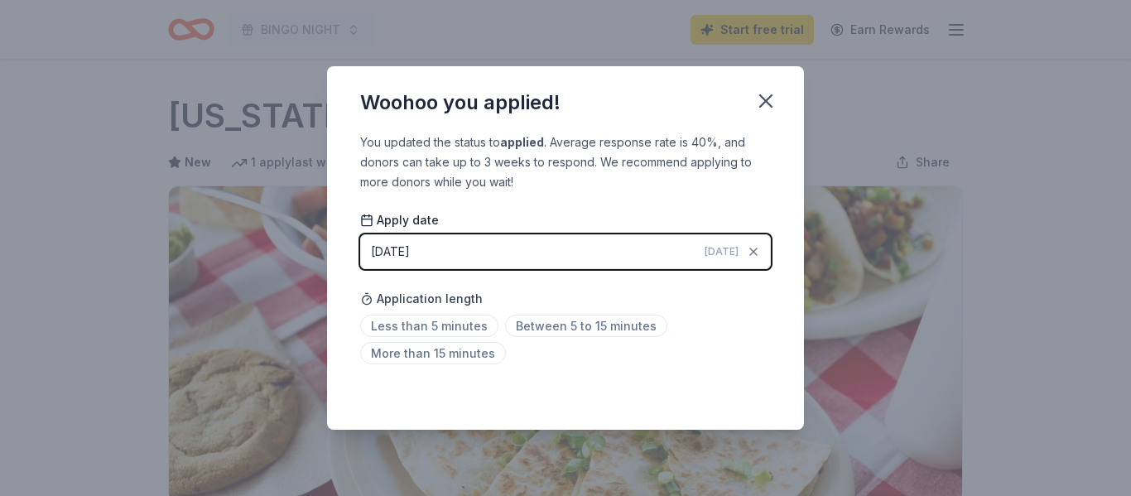
scroll to position [417, 0]
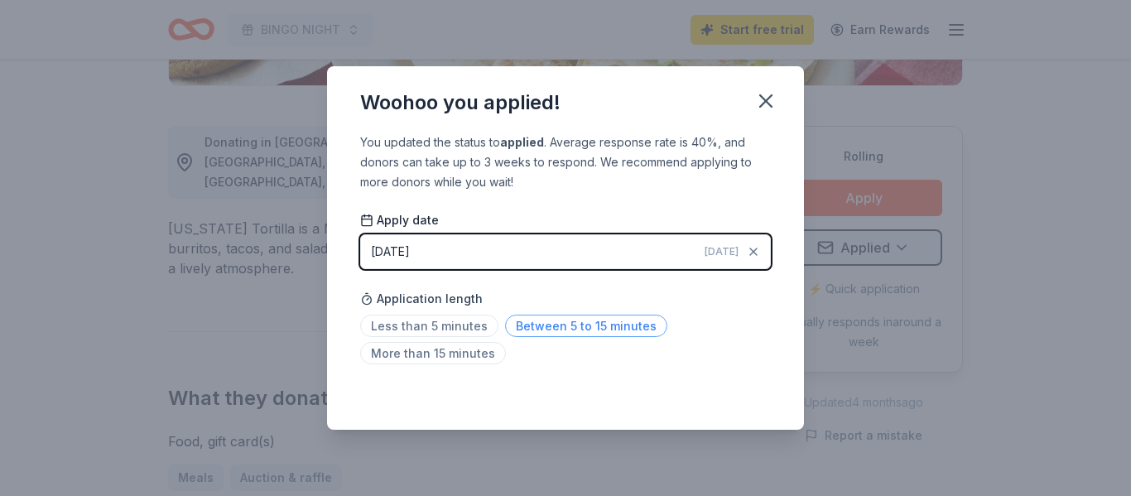
click at [566, 318] on span "Between 5 to 15 minutes" at bounding box center [586, 326] width 162 height 22
click at [769, 101] on icon "button" at bounding box center [765, 100] width 23 height 23
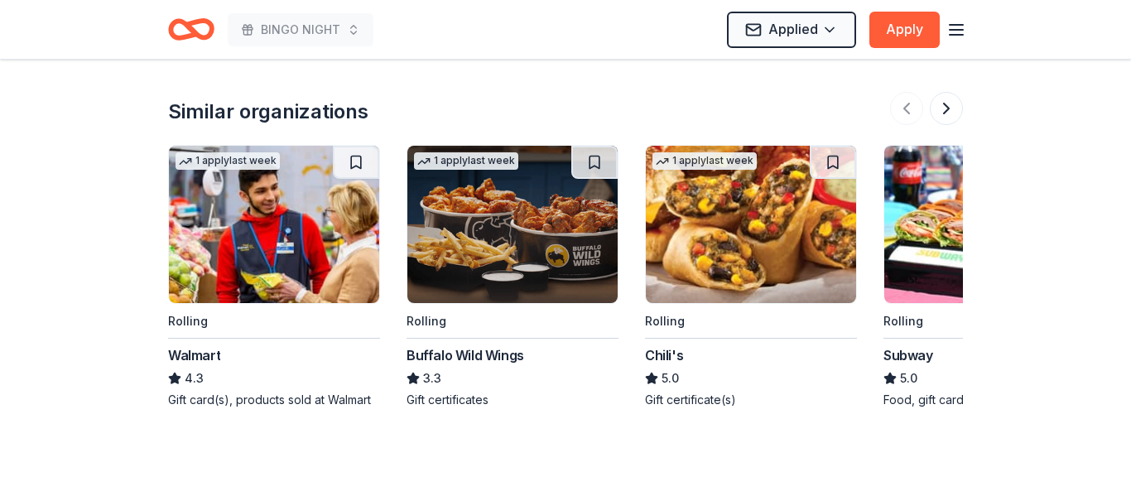
scroll to position [1715, 0]
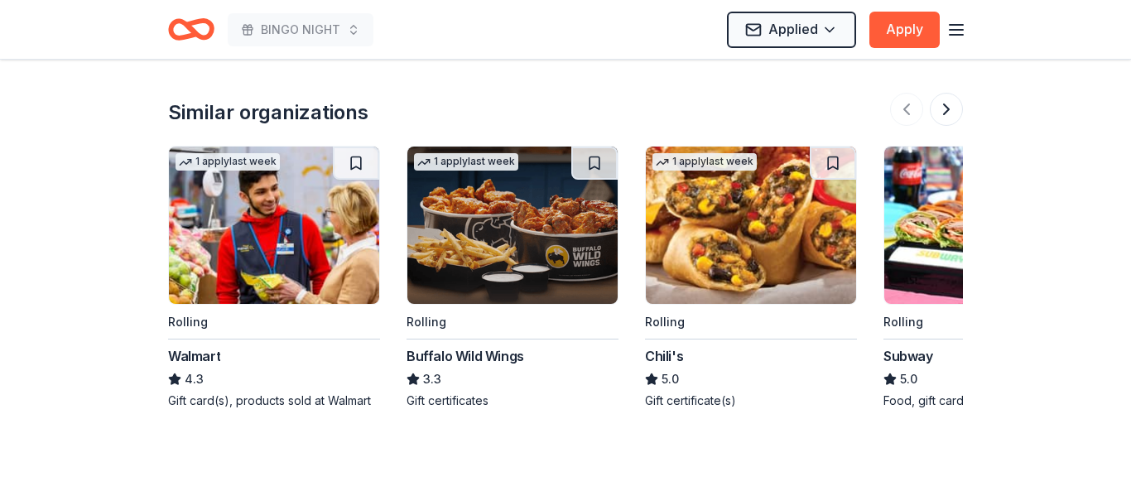
click at [494, 201] on img at bounding box center [512, 225] width 210 height 157
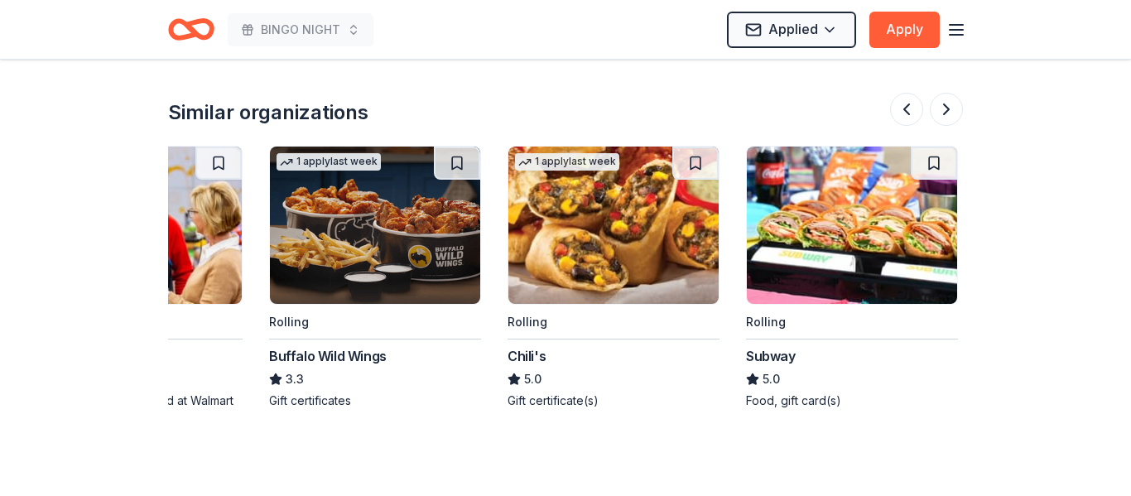
scroll to position [0, 139]
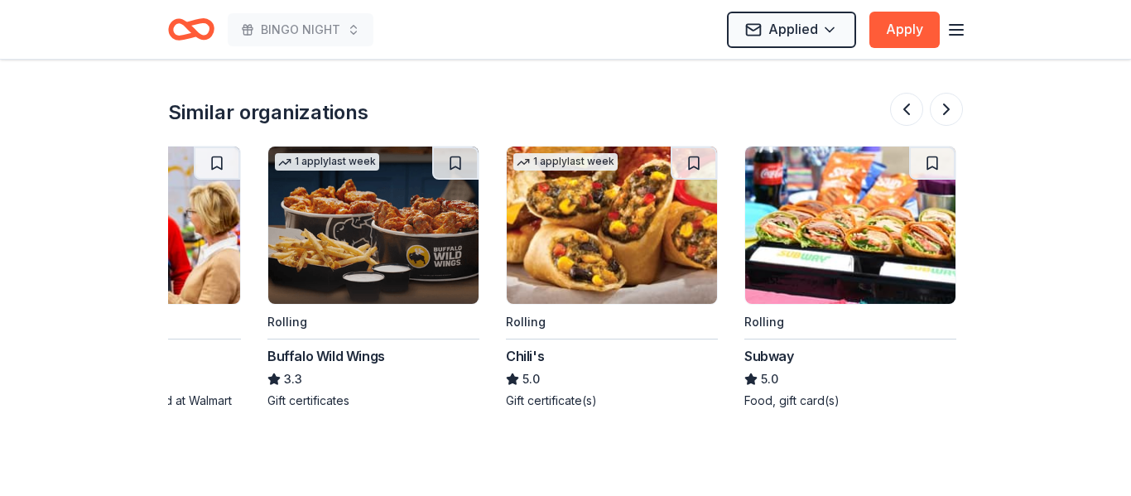
click at [556, 172] on img at bounding box center [612, 225] width 210 height 157
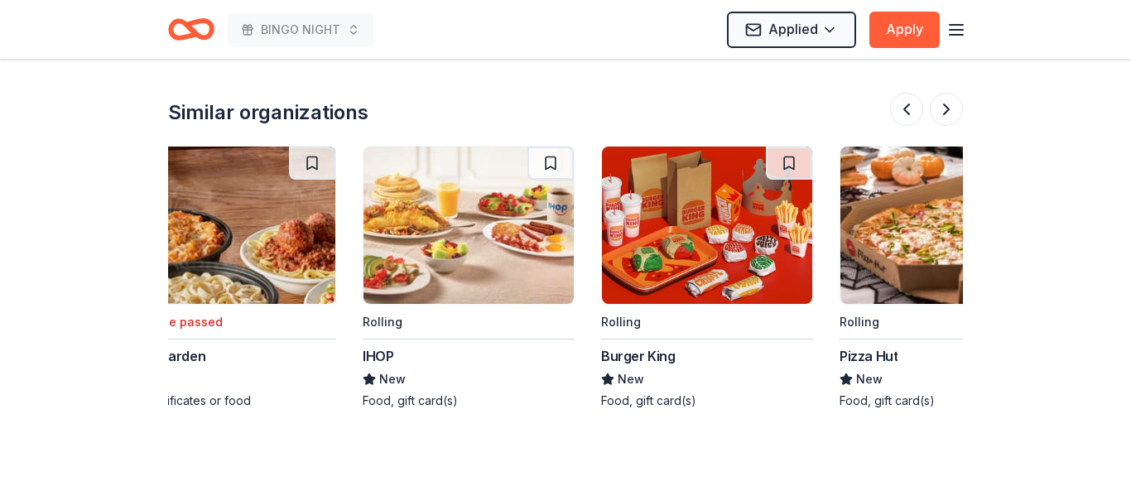
scroll to position [0, 1453]
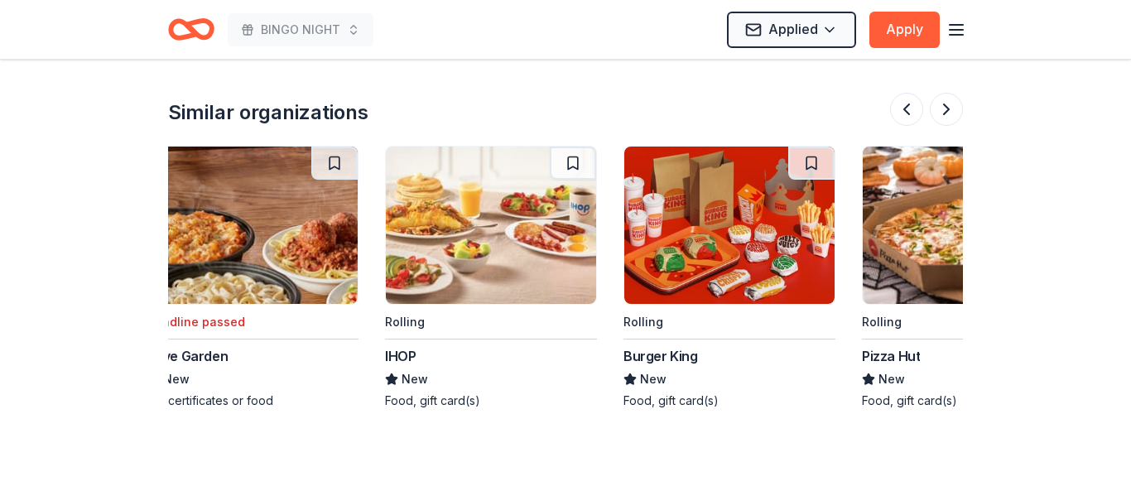
click at [457, 221] on img at bounding box center [491, 225] width 210 height 157
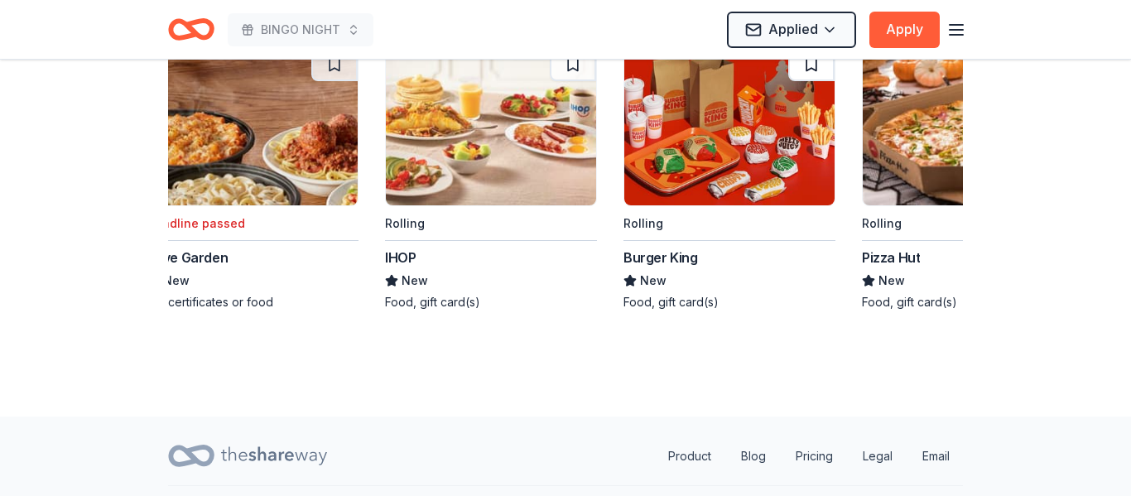
scroll to position [1679, 0]
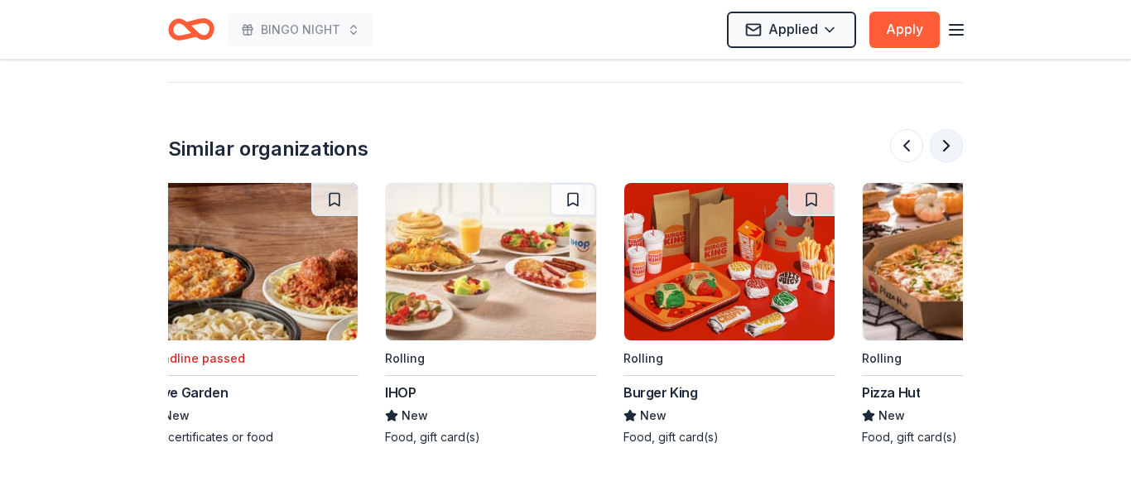
click at [954, 129] on button at bounding box center [946, 145] width 33 height 33
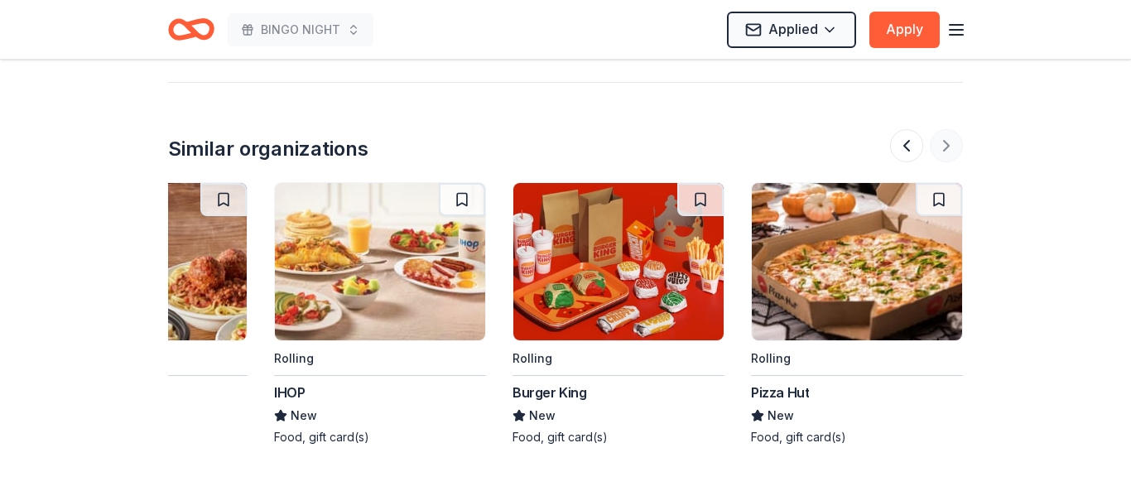
click at [954, 129] on div at bounding box center [926, 145] width 73 height 33
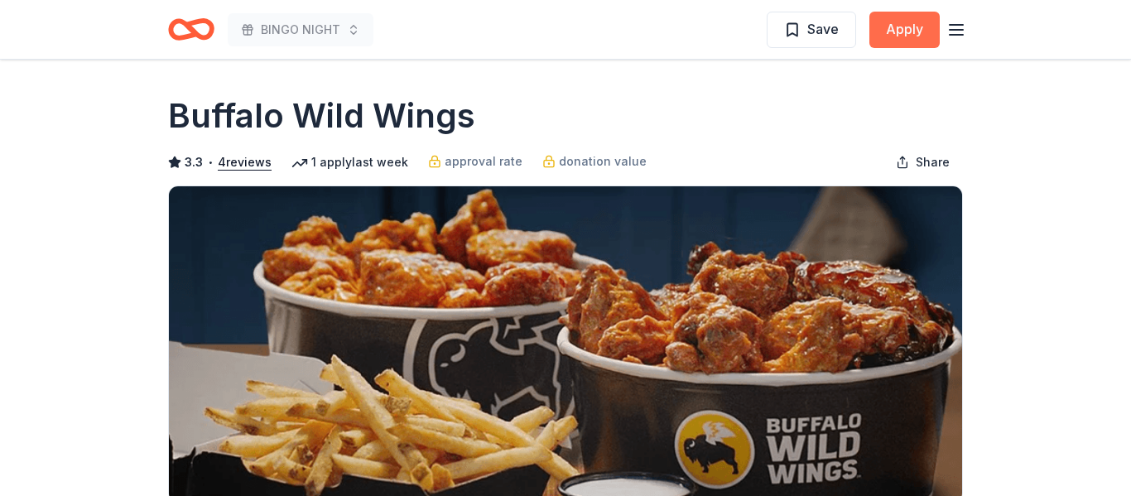
click at [901, 30] on button "Apply" at bounding box center [905, 30] width 70 height 36
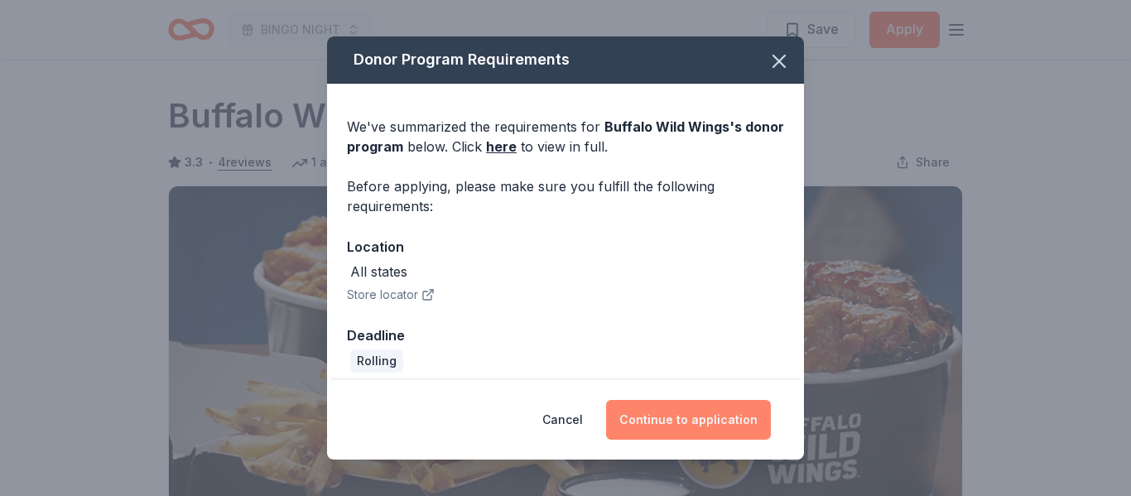
click at [673, 429] on button "Continue to application" at bounding box center [688, 420] width 165 height 40
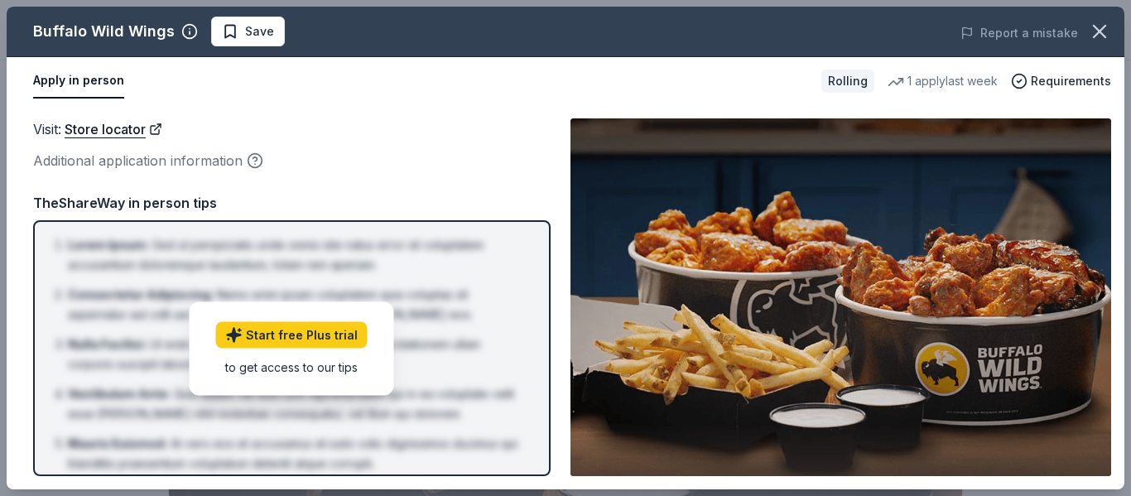
click at [473, 152] on div "Additional application information" at bounding box center [292, 161] width 518 height 22
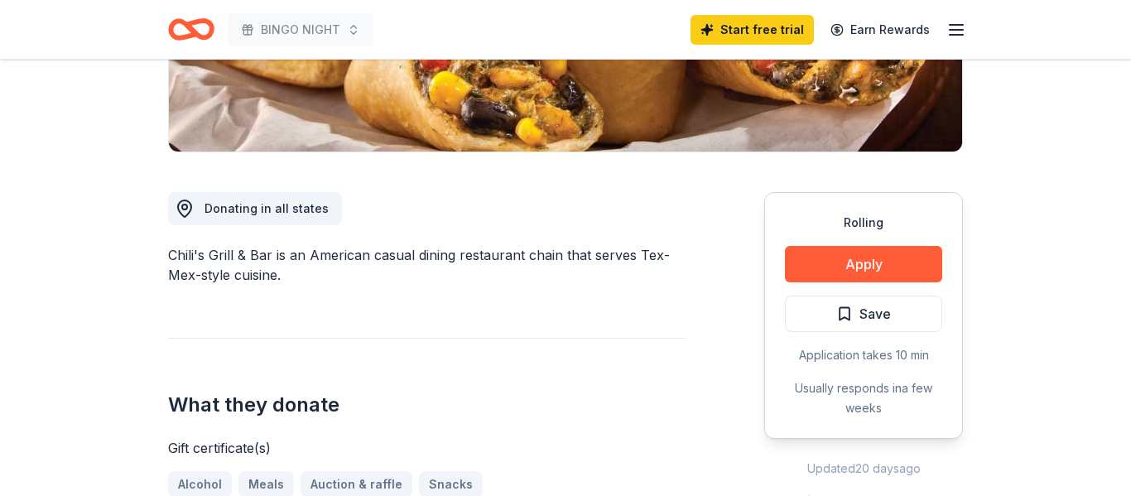
scroll to position [363, 0]
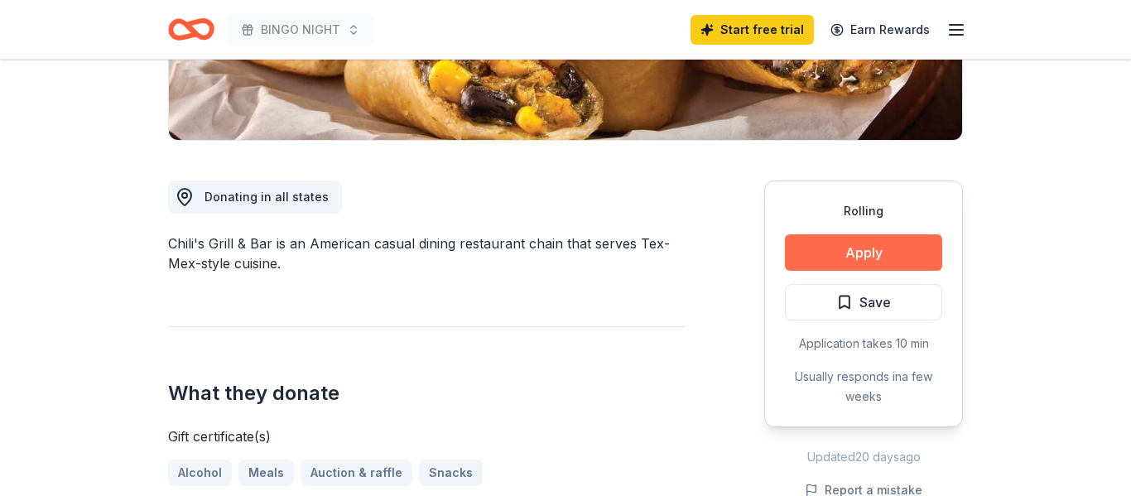
click at [851, 257] on button "Apply" at bounding box center [863, 252] width 157 height 36
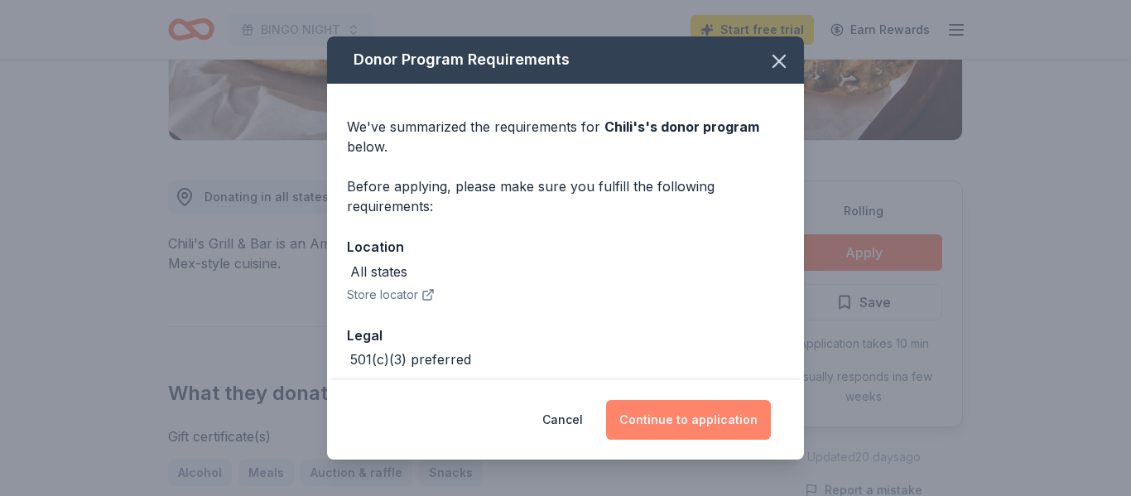
click at [690, 425] on button "Continue to application" at bounding box center [688, 420] width 165 height 40
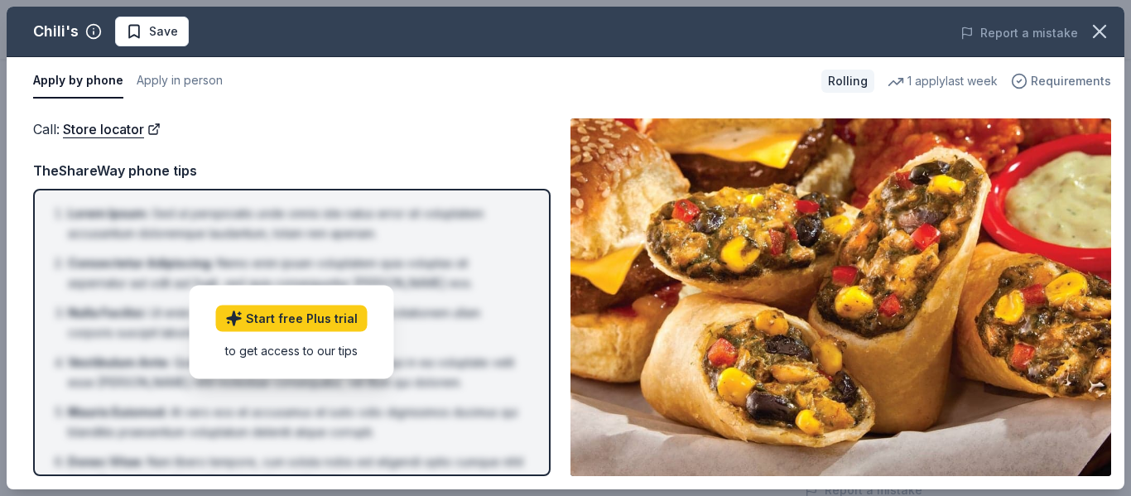
click at [1028, 84] on icon "button" at bounding box center [1019, 81] width 17 height 17
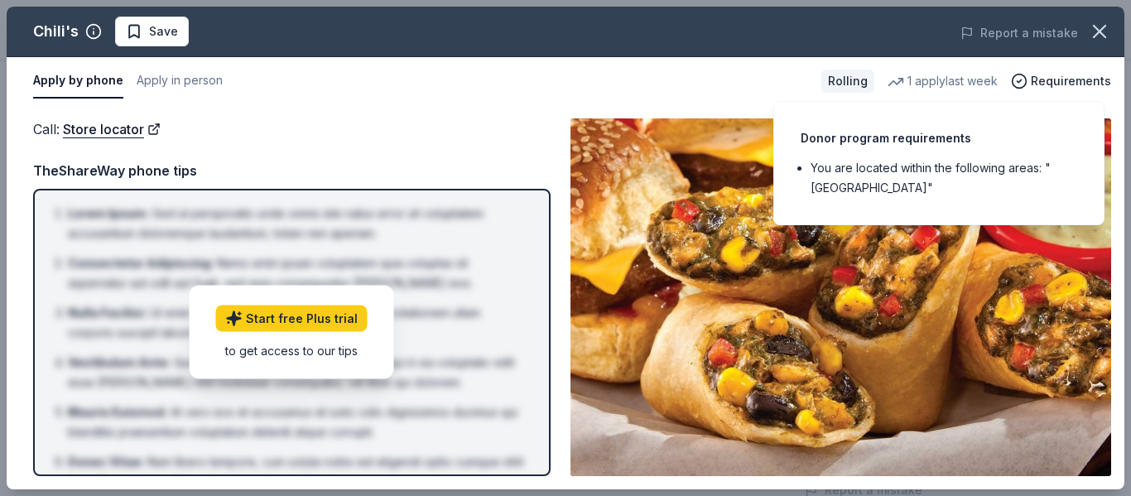
click at [561, 78] on div "Apply by phone Apply in person" at bounding box center [420, 81] width 775 height 35
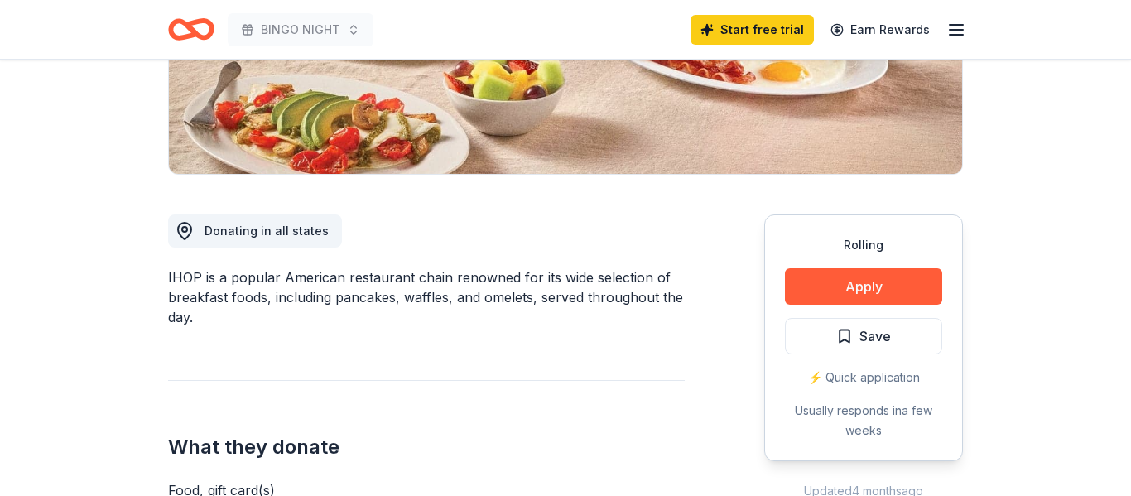
scroll to position [385, 0]
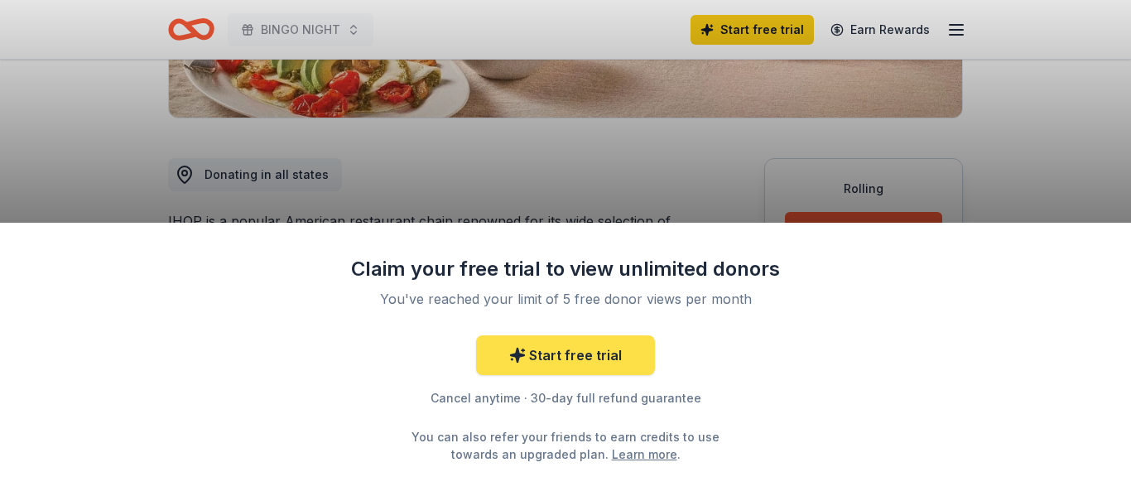
click at [629, 352] on link "Start free trial" at bounding box center [565, 355] width 179 height 40
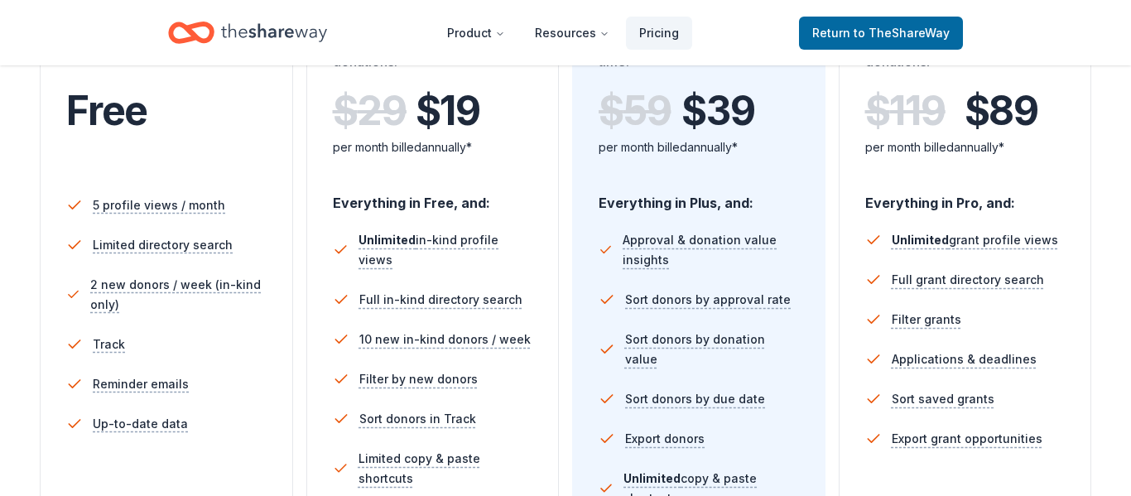
scroll to position [381, 0]
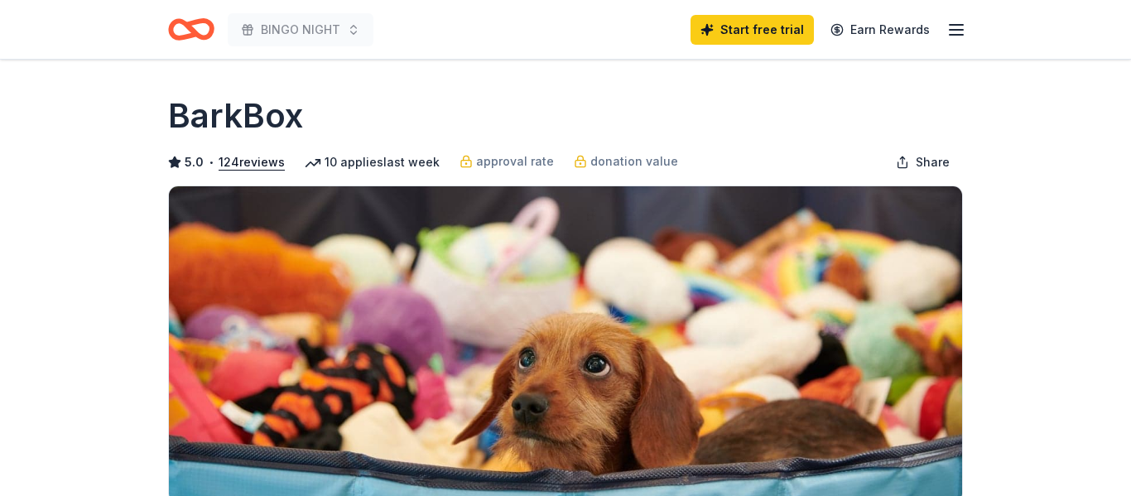
scroll to position [329, 0]
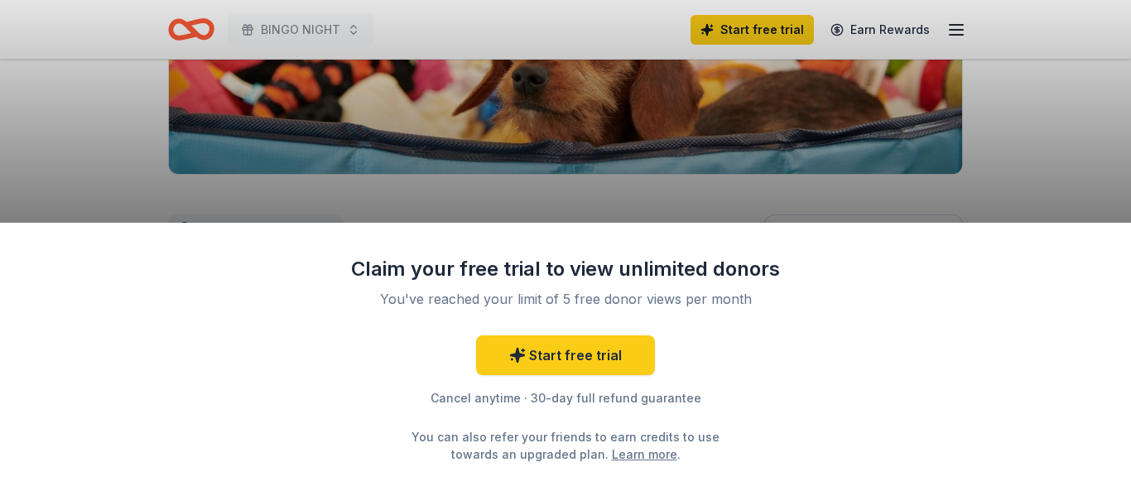
click at [846, 305] on div "Claim your free trial to view unlimited donors You've reached your limit of 5 f…" at bounding box center [565, 359] width 1131 height 273
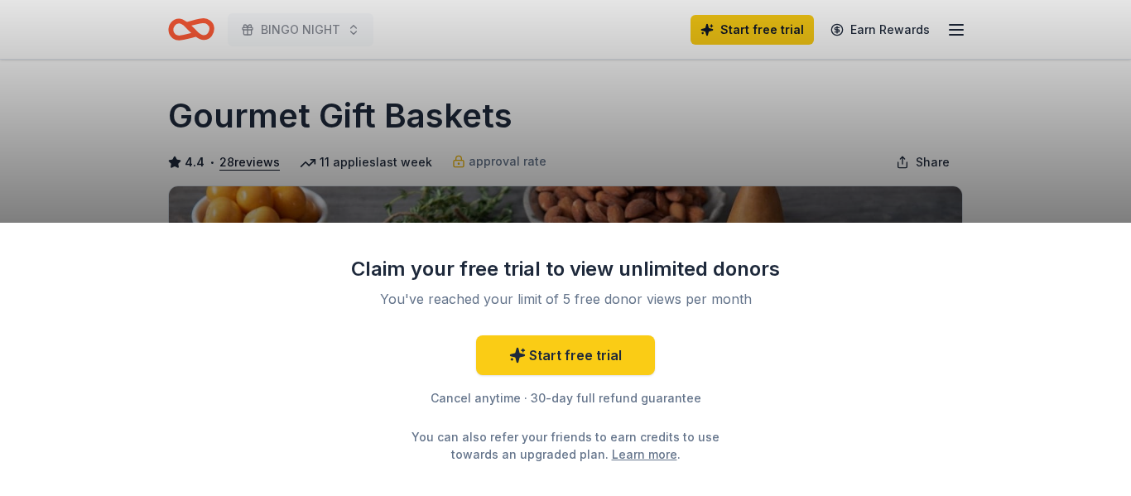
scroll to position [537, 0]
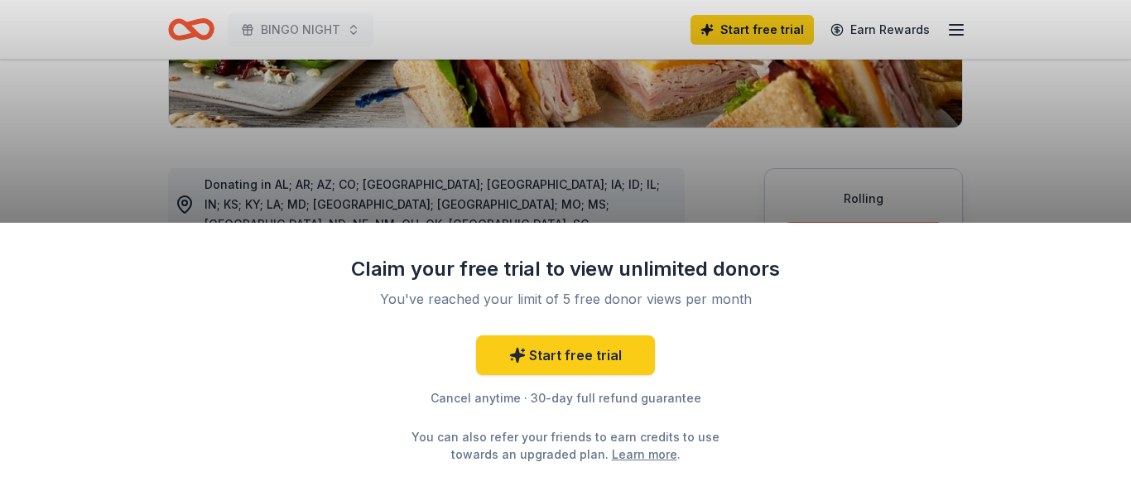
scroll to position [397, 0]
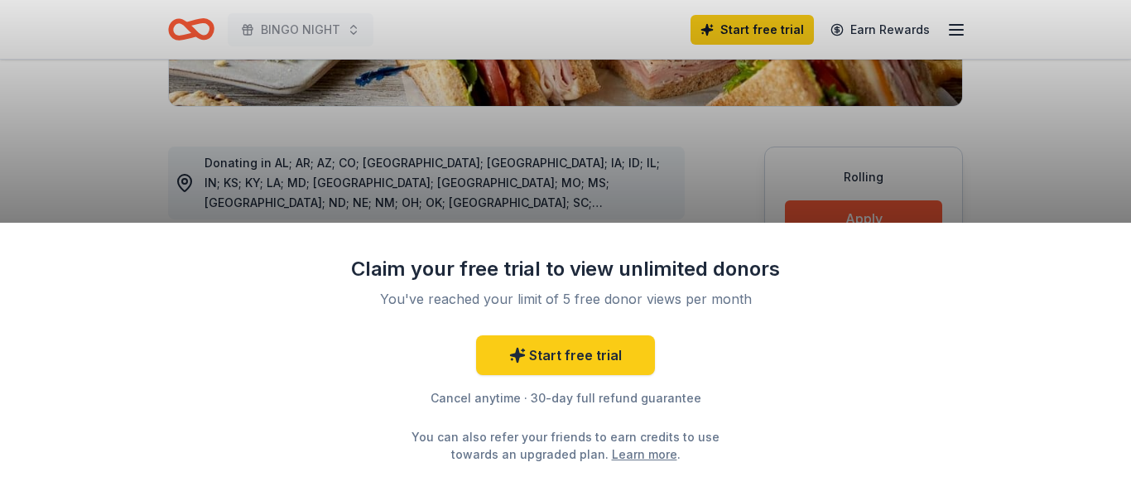
click at [988, 190] on div "Claim your free trial to view unlimited donors You've reached your limit of 5 f…" at bounding box center [565, 248] width 1131 height 496
